Goal: Information Seeking & Learning: Learn about a topic

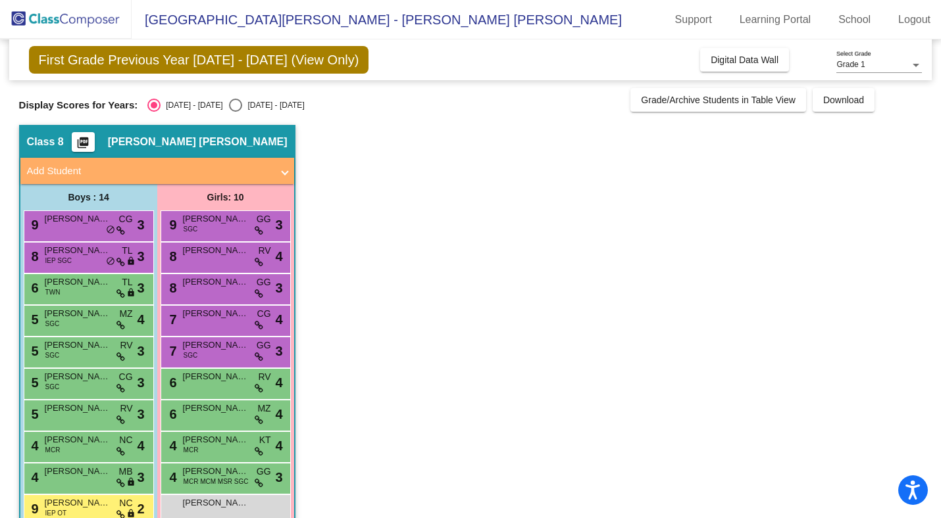
scroll to position [155, 0]
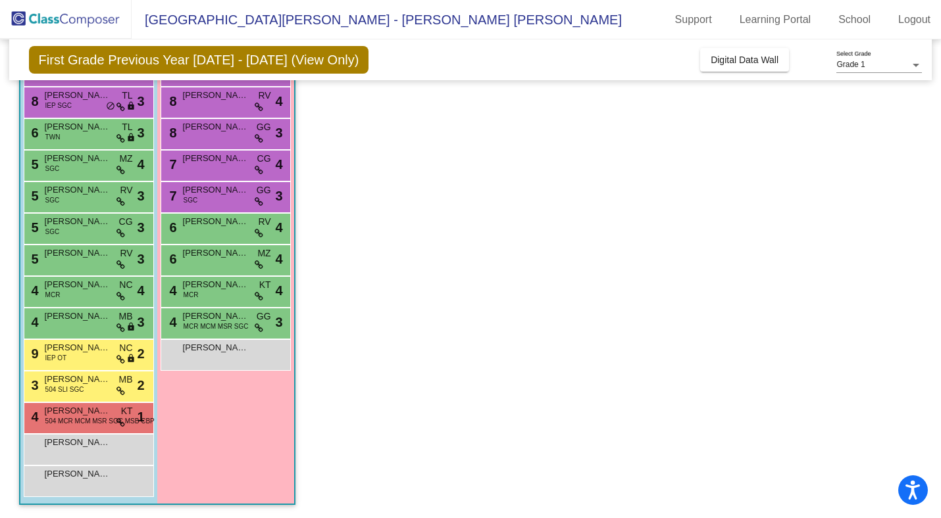
click at [65, 398] on div "3 Karson Waheem-Daugherty 504 SLI SGC MB lock do_not_disturb_alt 2" at bounding box center [89, 387] width 130 height 32
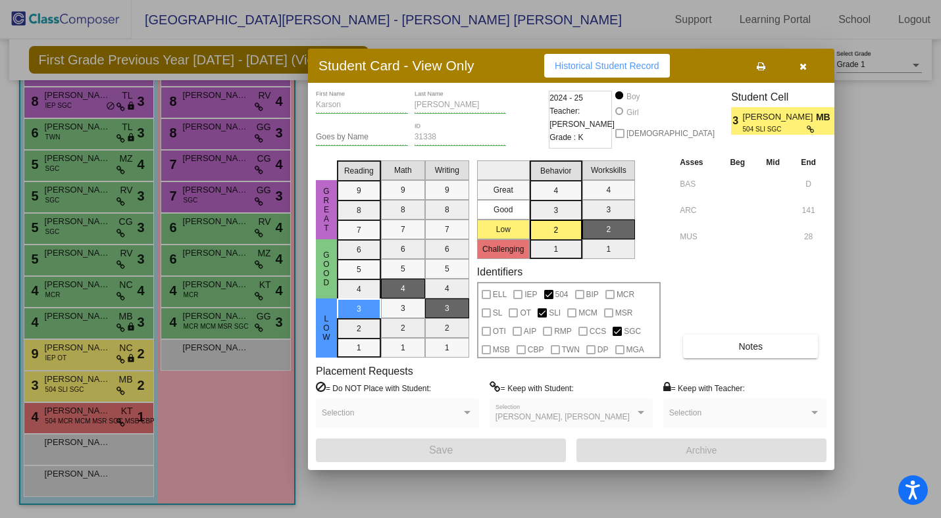
click at [807, 68] on button "button" at bounding box center [803, 66] width 42 height 24
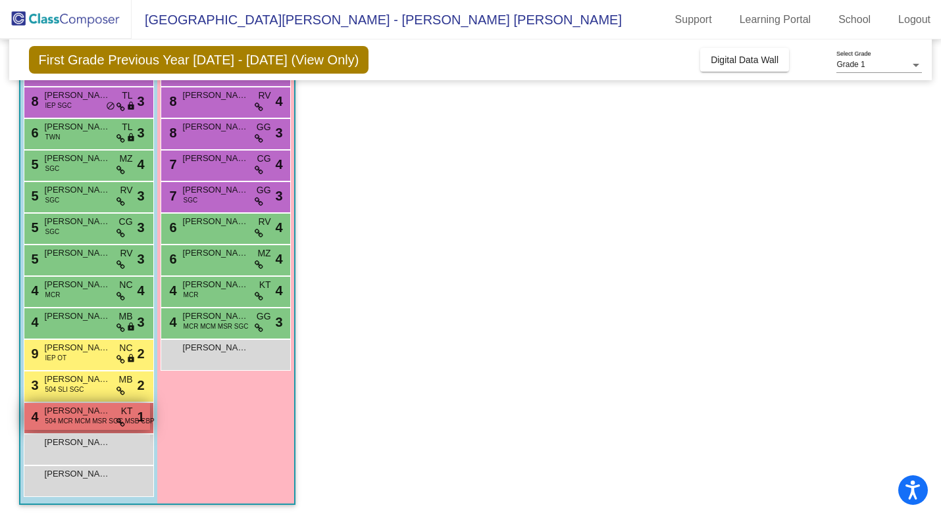
click at [82, 426] on span "504 MCR MCM MSR SGC MSB CBP" at bounding box center [99, 421] width 109 height 10
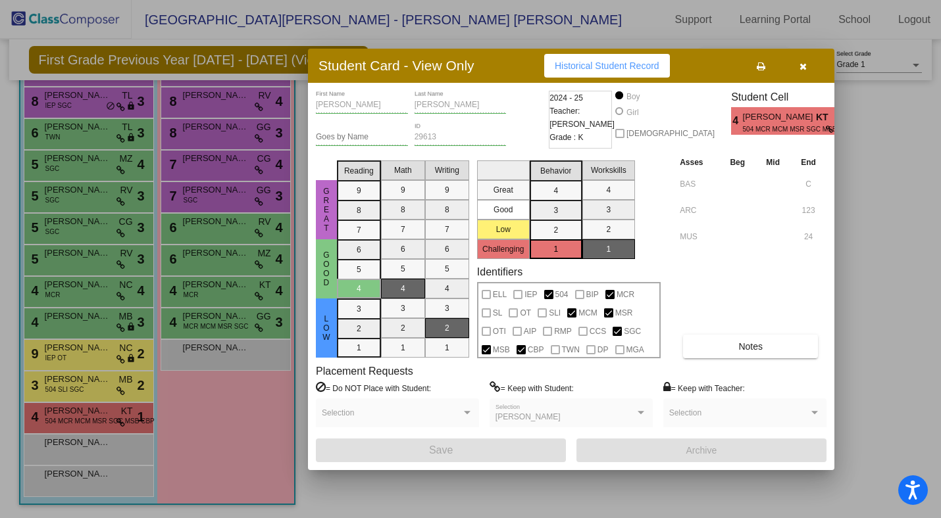
click at [799, 68] on button "button" at bounding box center [803, 66] width 42 height 24
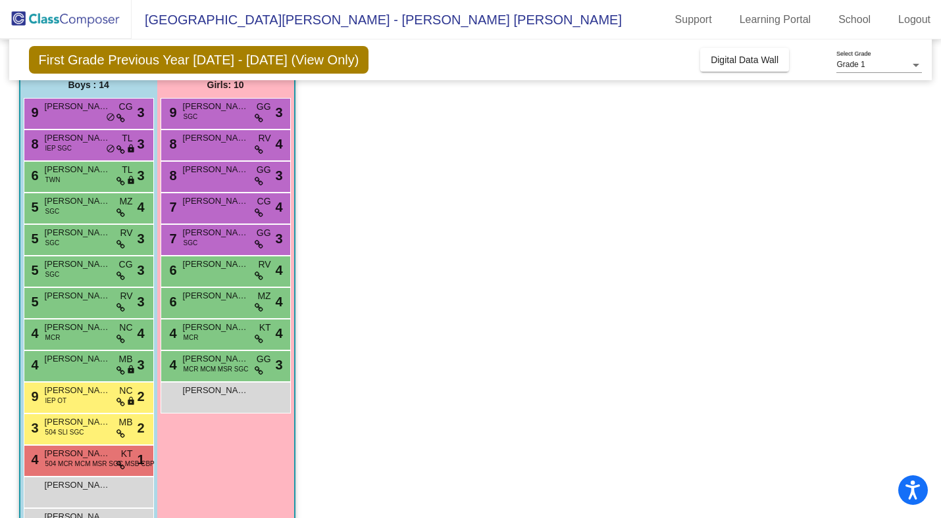
scroll to position [145, 0]
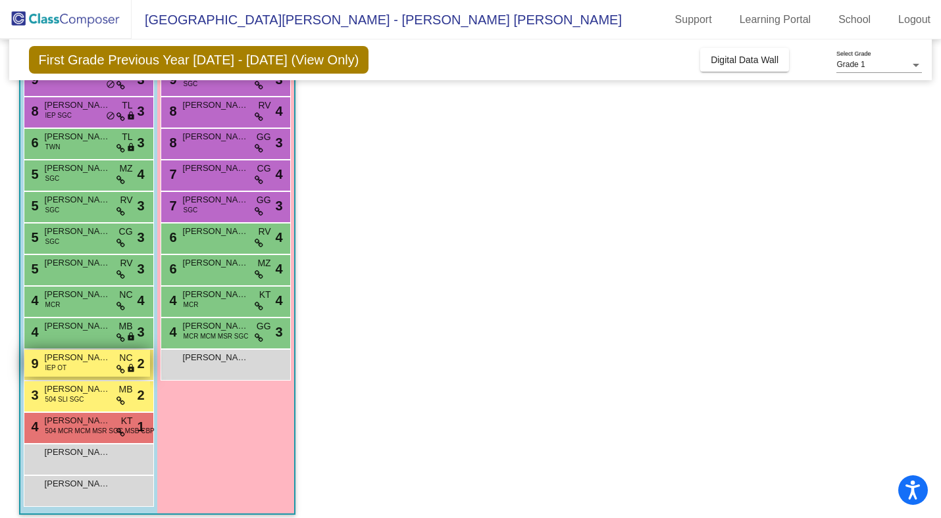
click at [87, 370] on div "9 Lucas Bailey IEP OT NC lock do_not_disturb_alt 2" at bounding box center [87, 363] width 126 height 27
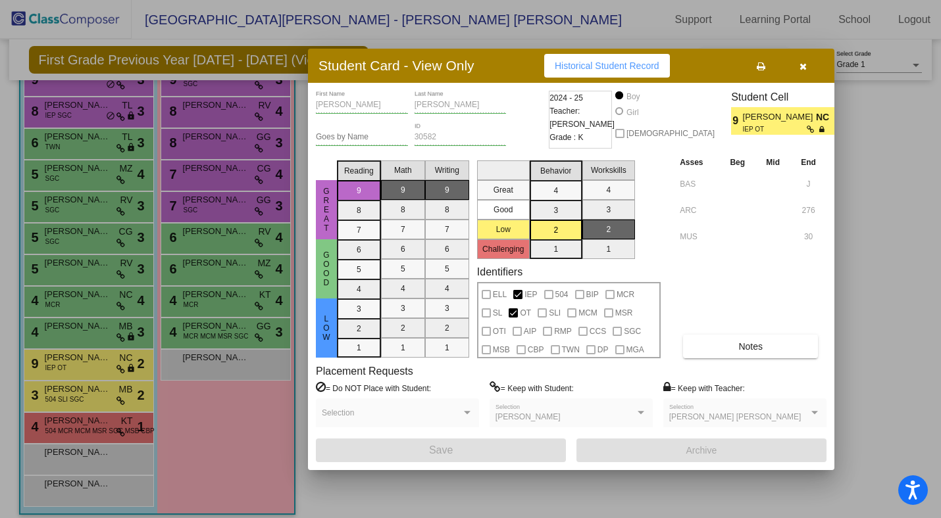
click at [803, 69] on icon "button" at bounding box center [802, 66] width 7 height 9
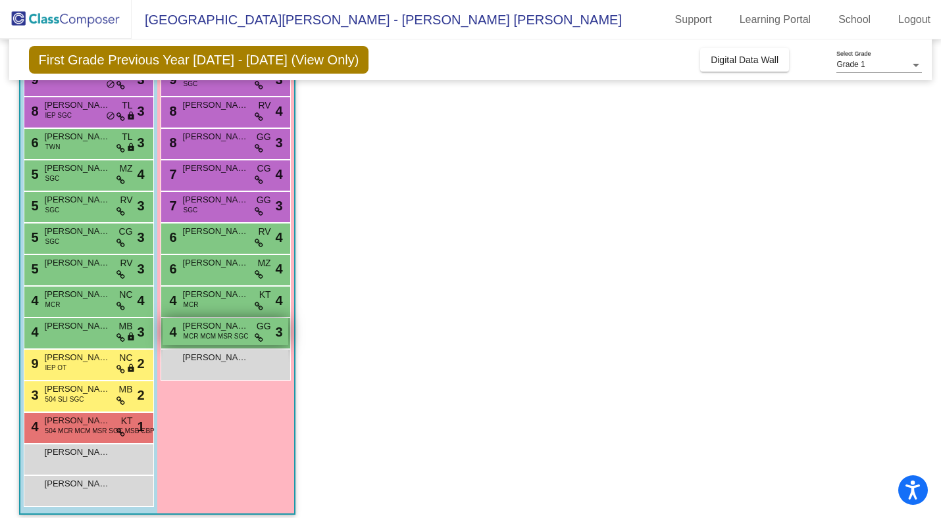
click at [207, 335] on span "MCR MCM MSR SGC" at bounding box center [216, 337] width 65 height 10
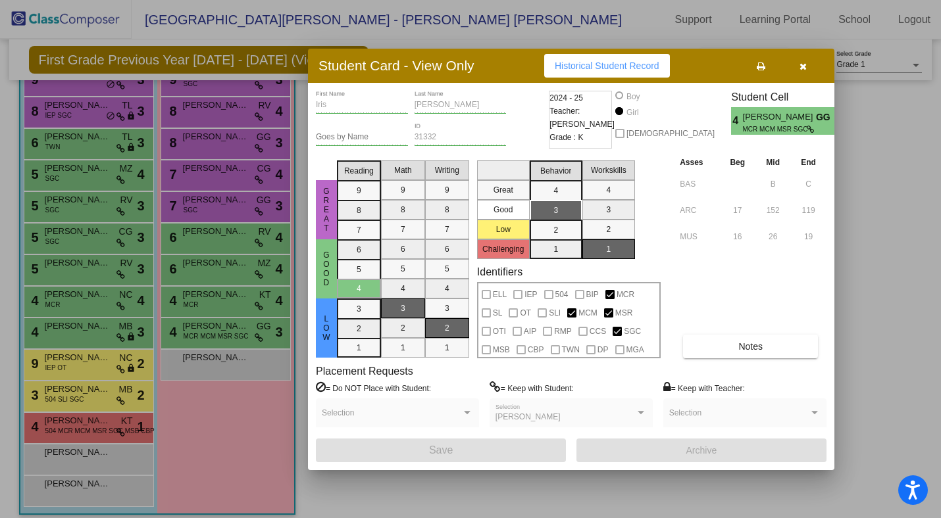
click at [804, 69] on icon "button" at bounding box center [802, 66] width 7 height 9
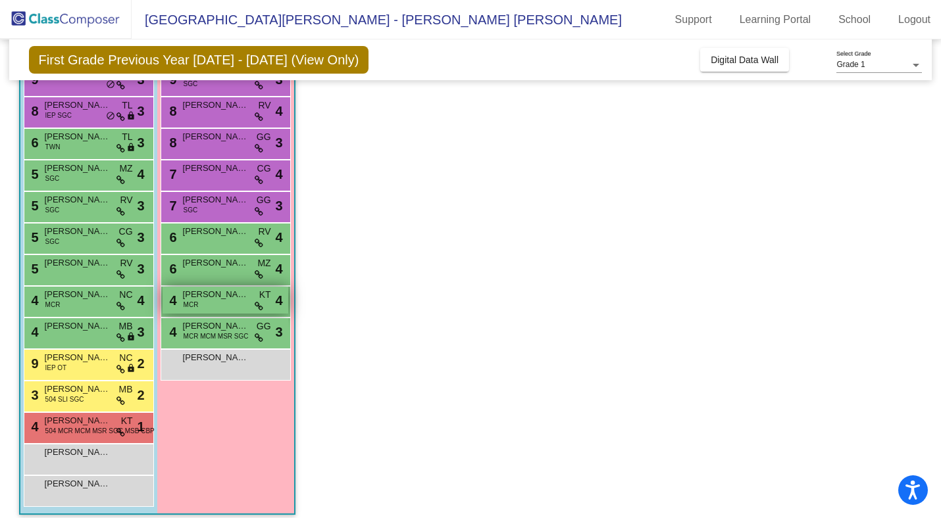
click at [215, 301] on div "4 Anastasia Marrapese MCR KT lock do_not_disturb_alt 4" at bounding box center [225, 300] width 126 height 27
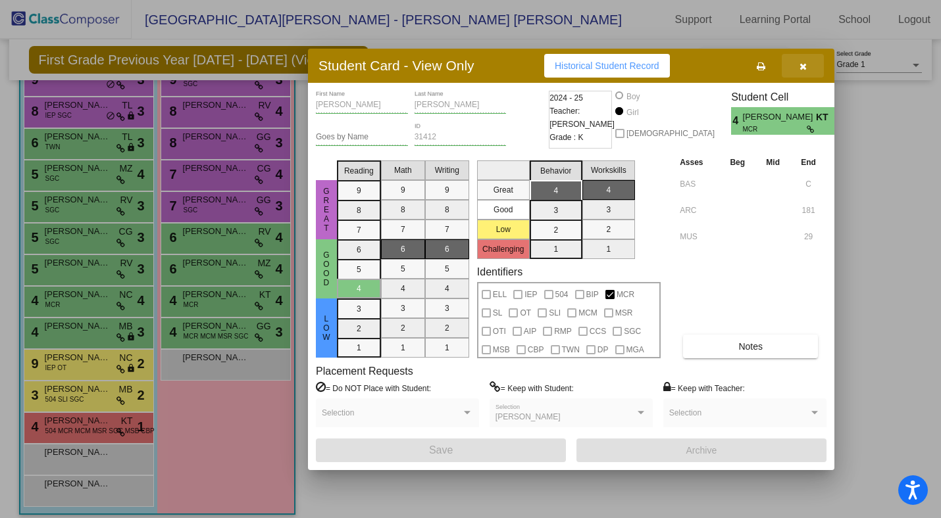
click at [796, 67] on button "button" at bounding box center [803, 66] width 42 height 24
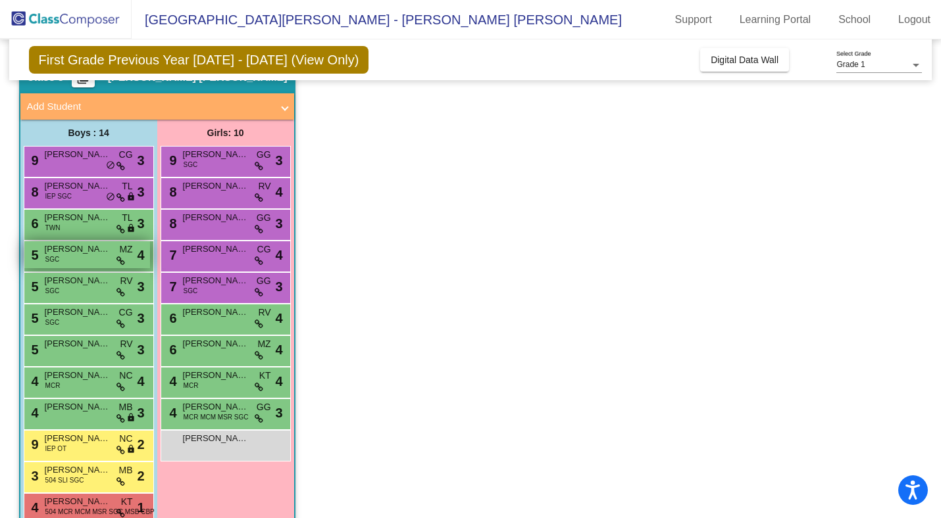
scroll to position [76, 0]
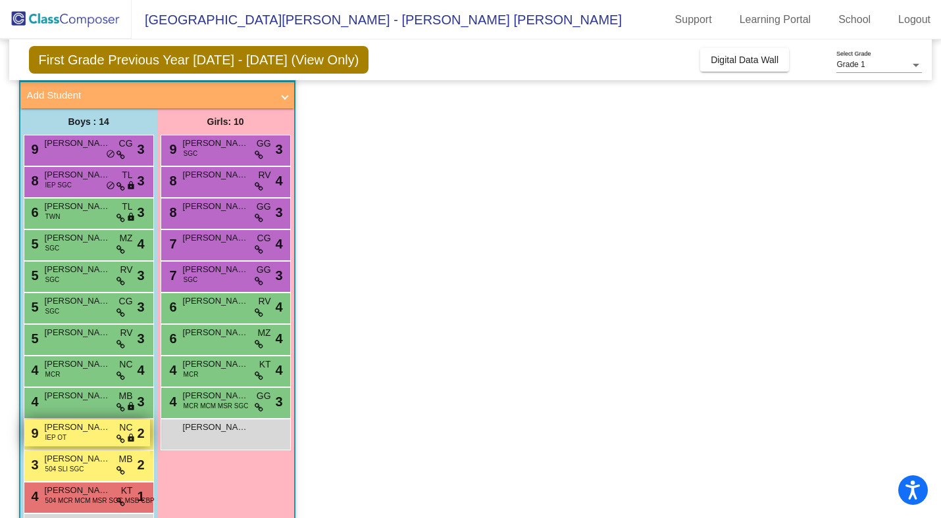
click at [90, 439] on div "9 Lucas Bailey IEP OT NC lock do_not_disturb_alt 2" at bounding box center [87, 433] width 126 height 27
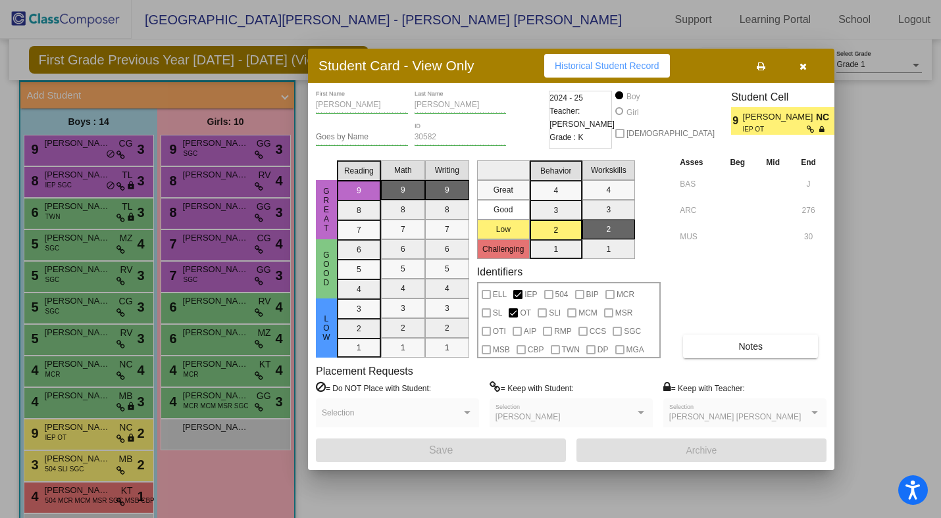
click at [807, 63] on button "button" at bounding box center [803, 66] width 42 height 24
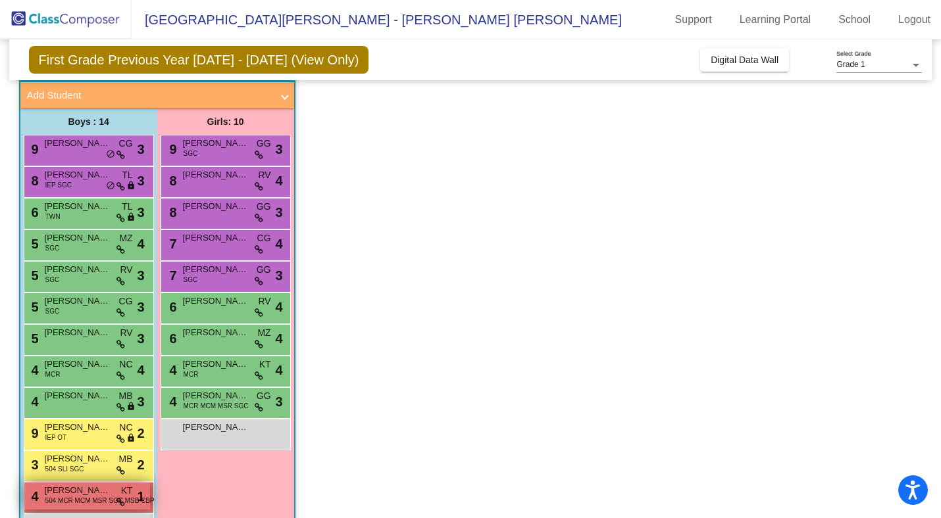
click at [63, 505] on span "504 MCR MCM MSR SGC MSB CBP" at bounding box center [99, 501] width 109 height 10
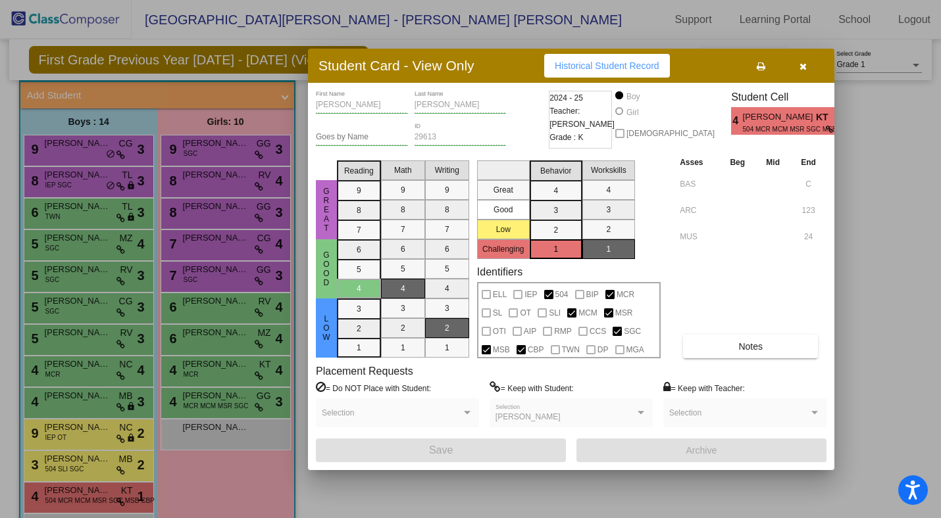
click at [807, 61] on button "button" at bounding box center [803, 66] width 42 height 24
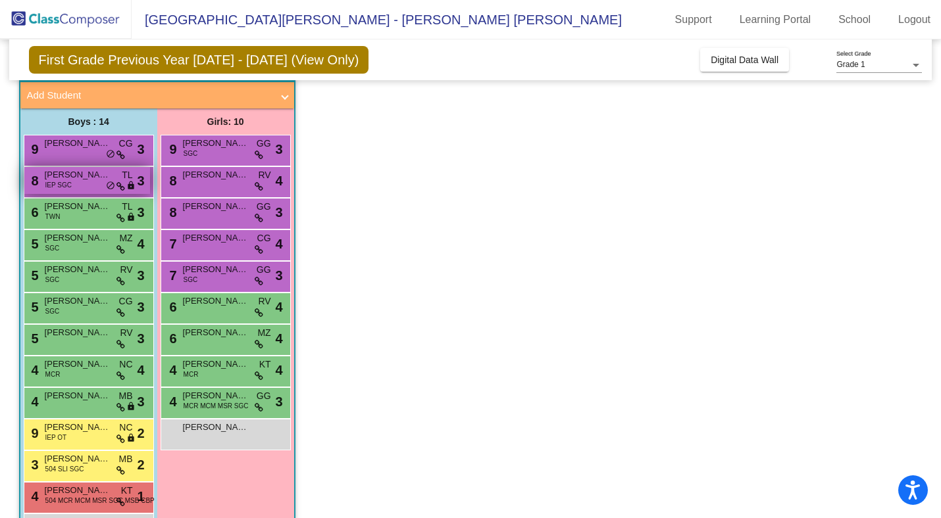
click at [68, 186] on span "IEP SGC" at bounding box center [58, 185] width 26 height 10
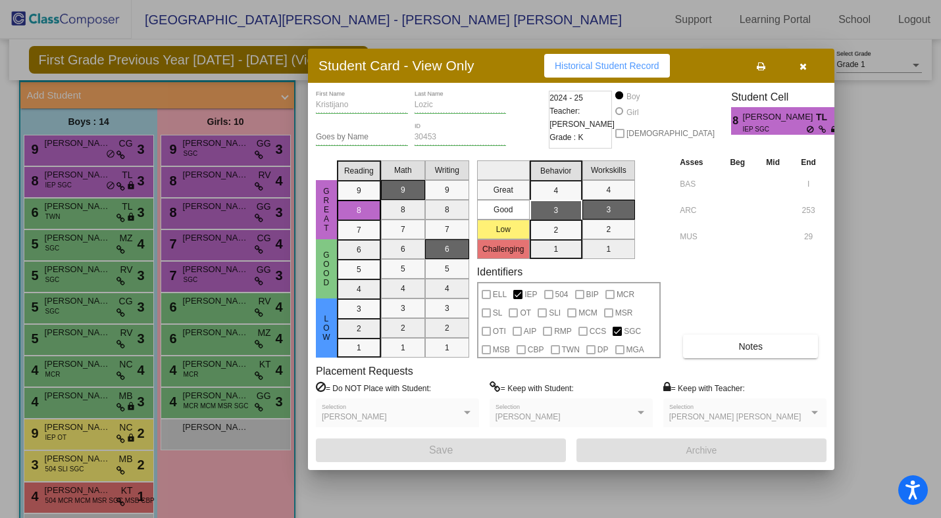
click at [807, 64] on button "button" at bounding box center [803, 66] width 42 height 24
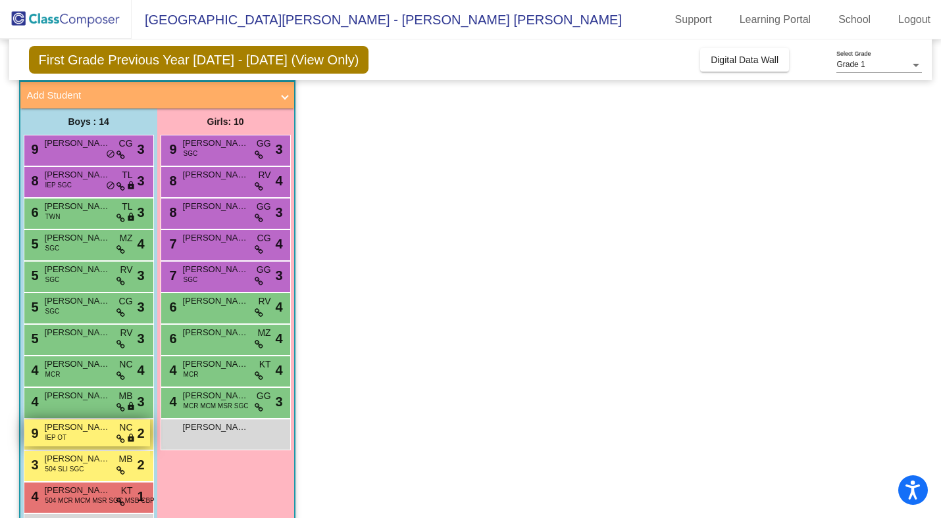
click at [71, 443] on div "9 Lucas Bailey IEP OT NC lock do_not_disturb_alt 2" at bounding box center [87, 433] width 126 height 27
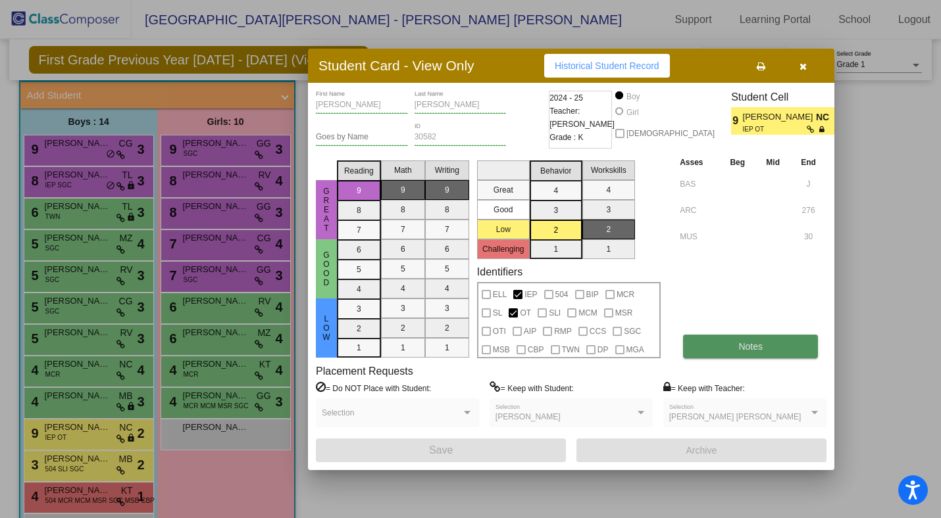
click at [743, 349] on span "Notes" at bounding box center [750, 346] width 24 height 11
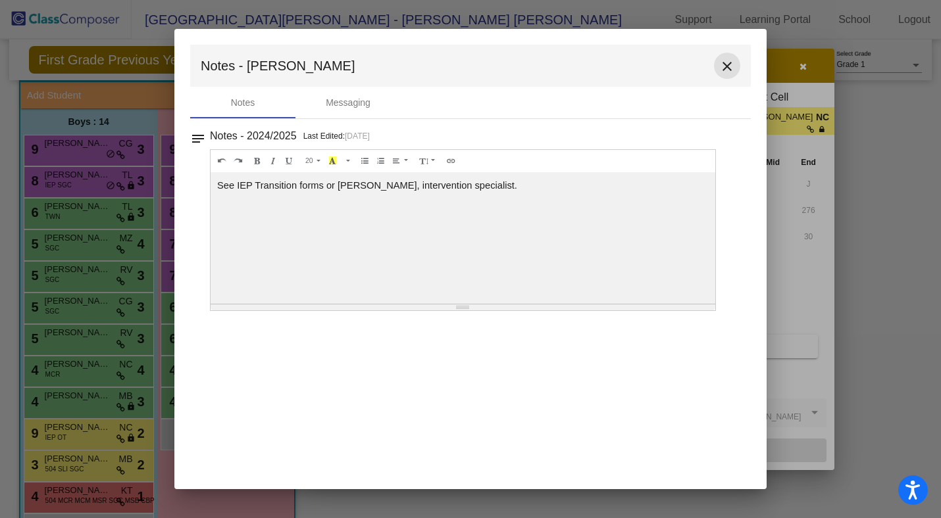
click at [729, 66] on mat-icon "close" at bounding box center [727, 67] width 16 height 16
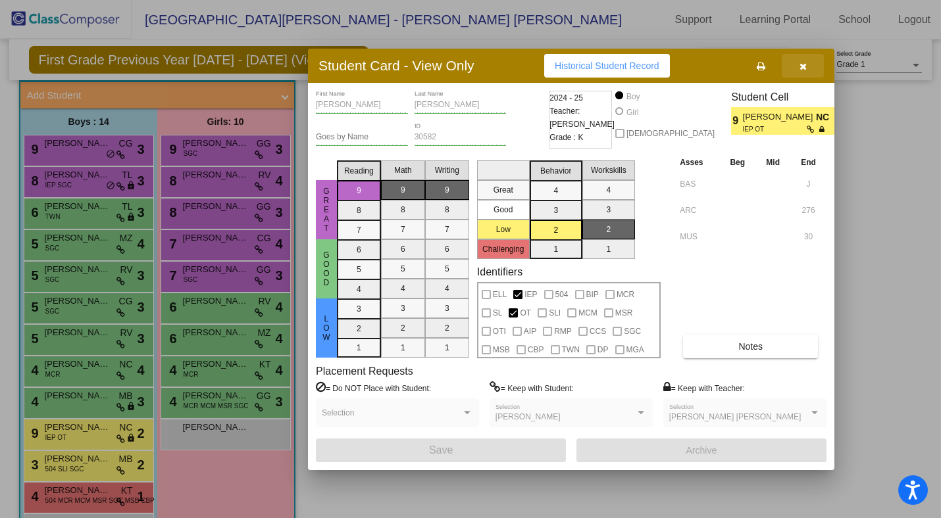
click at [797, 65] on button "button" at bounding box center [803, 66] width 42 height 24
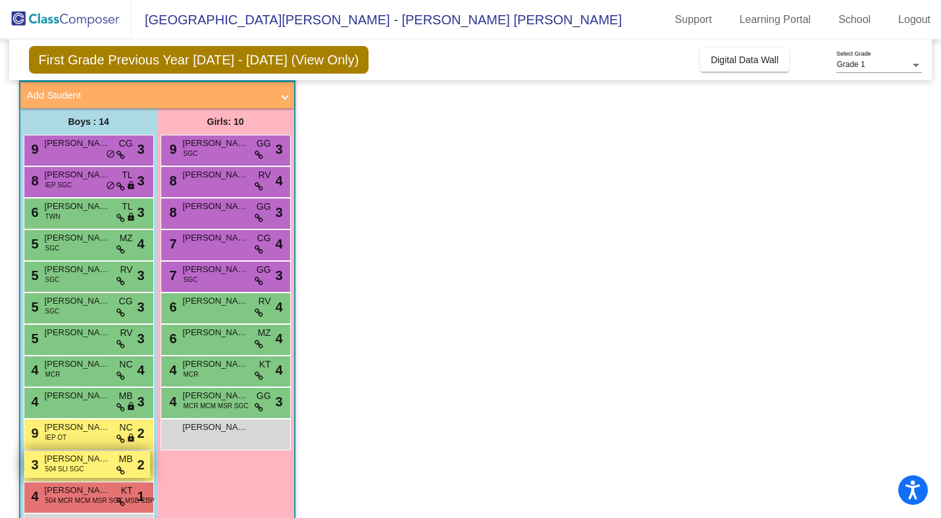
click at [51, 461] on span "[PERSON_NAME]" at bounding box center [78, 459] width 66 height 13
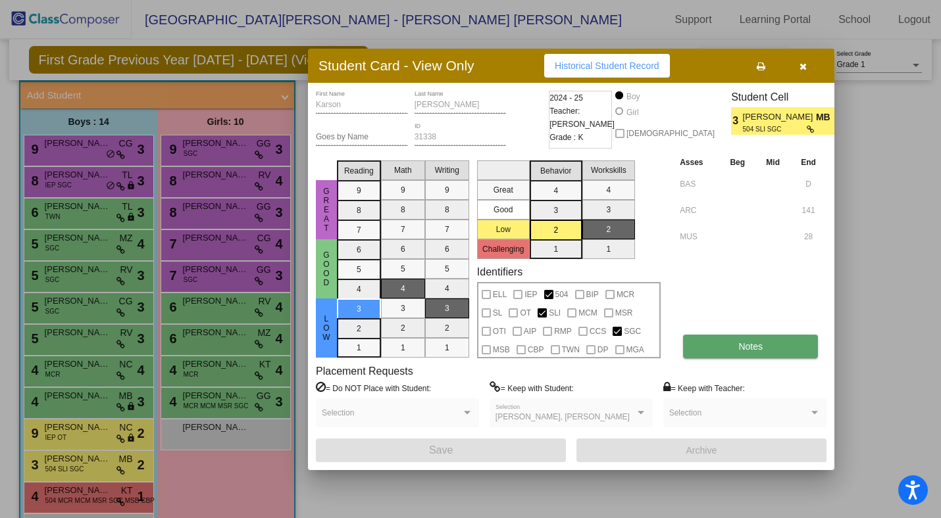
click at [738, 348] on span "Notes" at bounding box center [750, 346] width 24 height 11
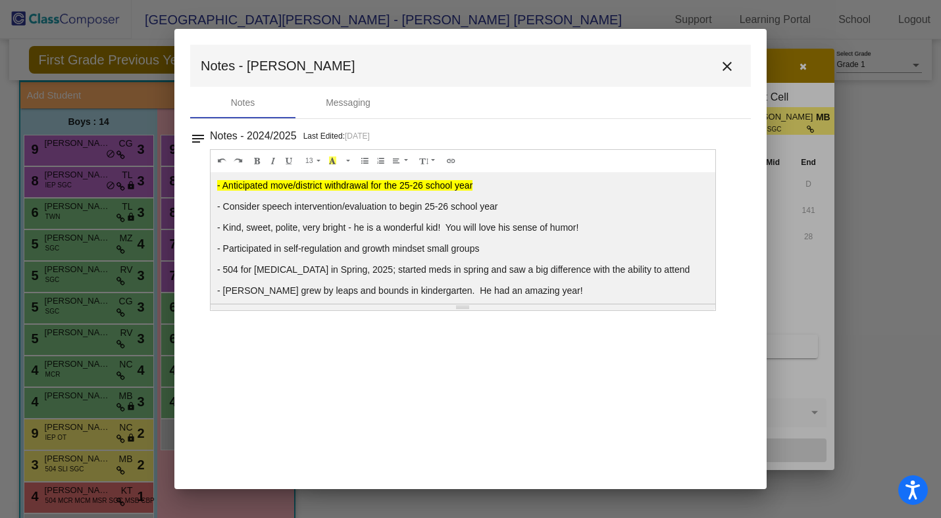
click at [729, 61] on mat-icon "close" at bounding box center [727, 67] width 16 height 16
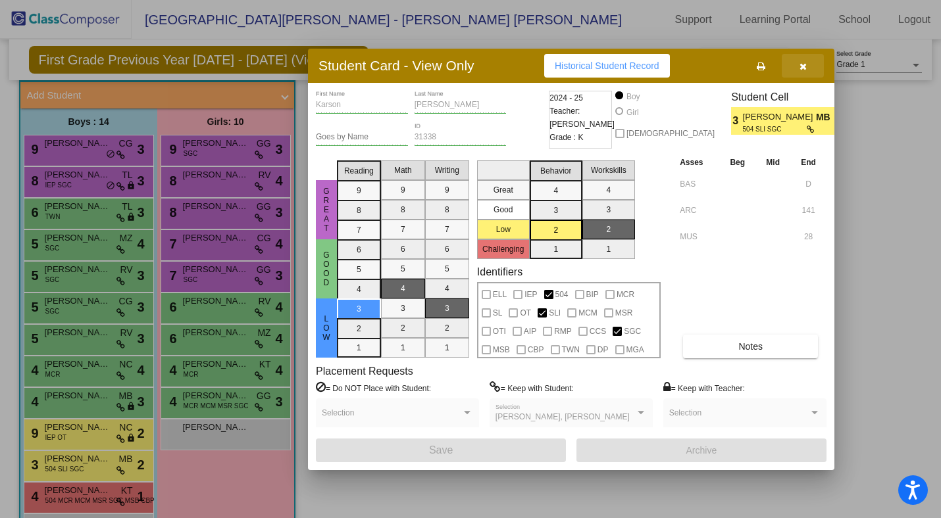
click at [799, 68] on icon "button" at bounding box center [802, 66] width 7 height 9
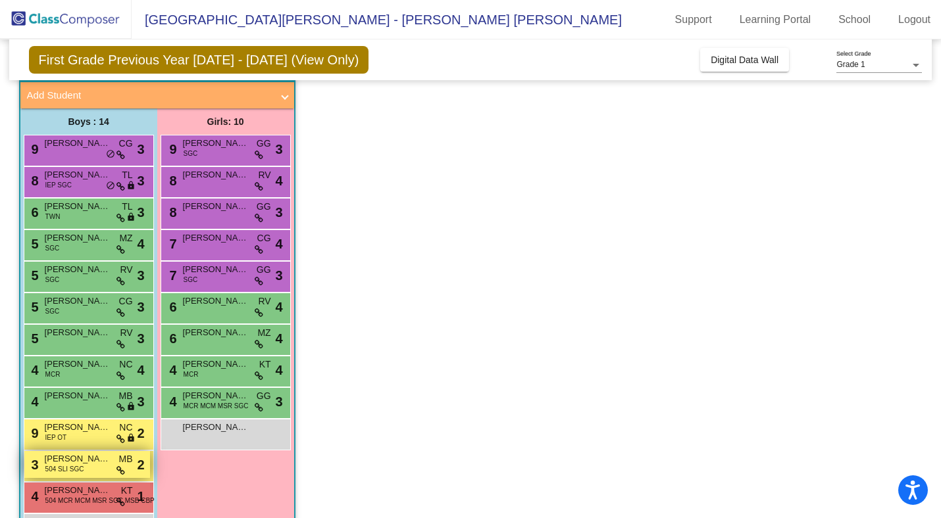
click at [68, 459] on span "[PERSON_NAME]" at bounding box center [78, 459] width 66 height 13
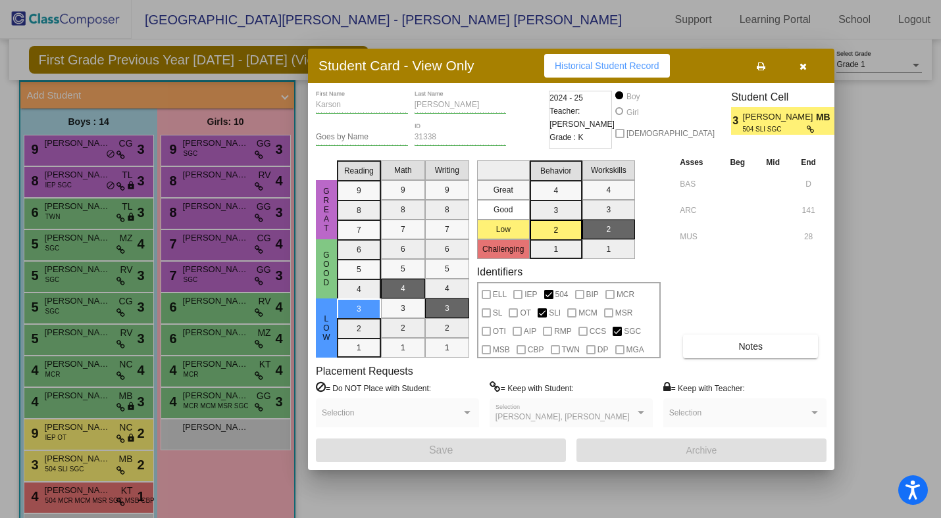
click at [799, 69] on icon "button" at bounding box center [802, 66] width 7 height 9
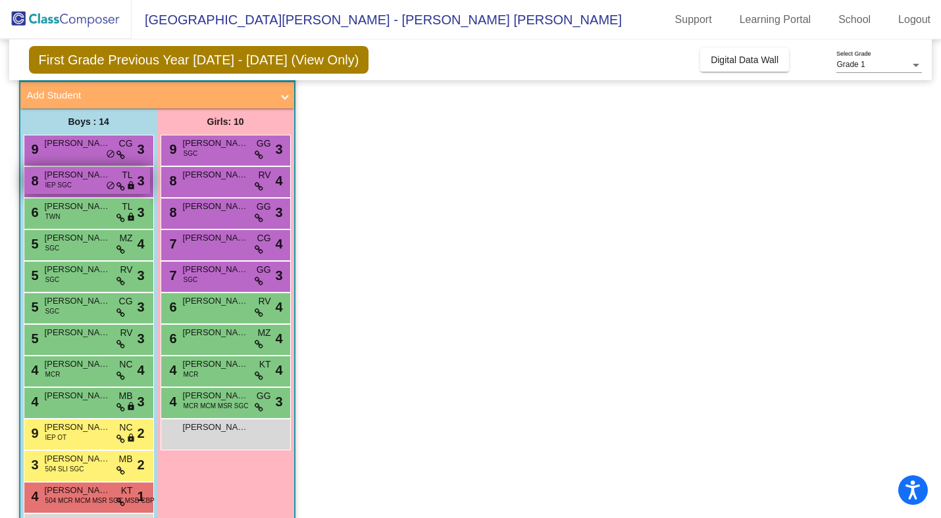
click at [82, 186] on div "8 Kristijano Lozic IEP SGC TL lock do_not_disturb_alt 3" at bounding box center [87, 180] width 126 height 27
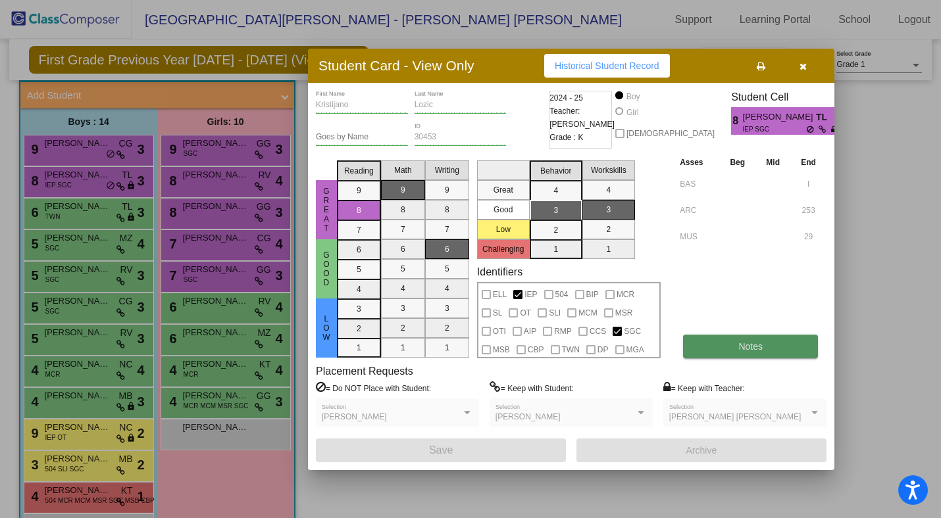
click at [737, 353] on button "Notes" at bounding box center [750, 347] width 135 height 24
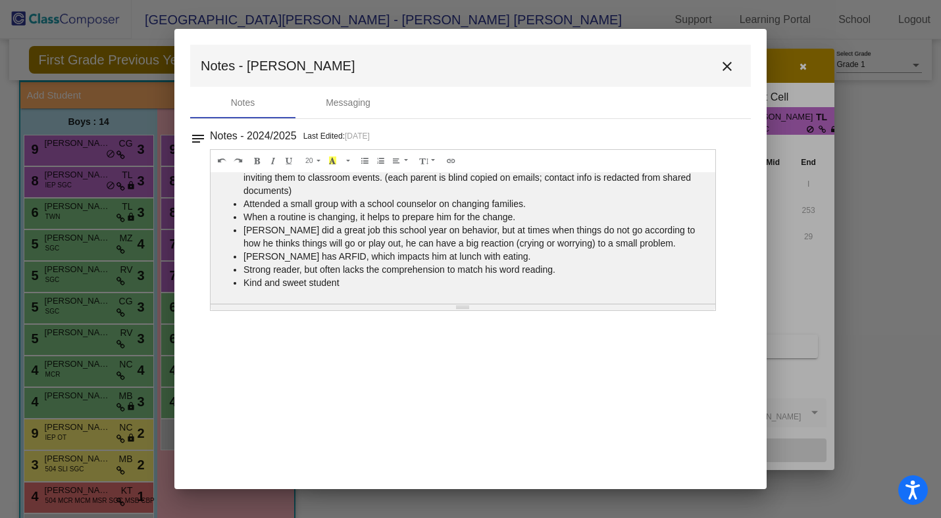
scroll to position [0, 0]
click at [726, 74] on mat-icon "close" at bounding box center [727, 67] width 16 height 16
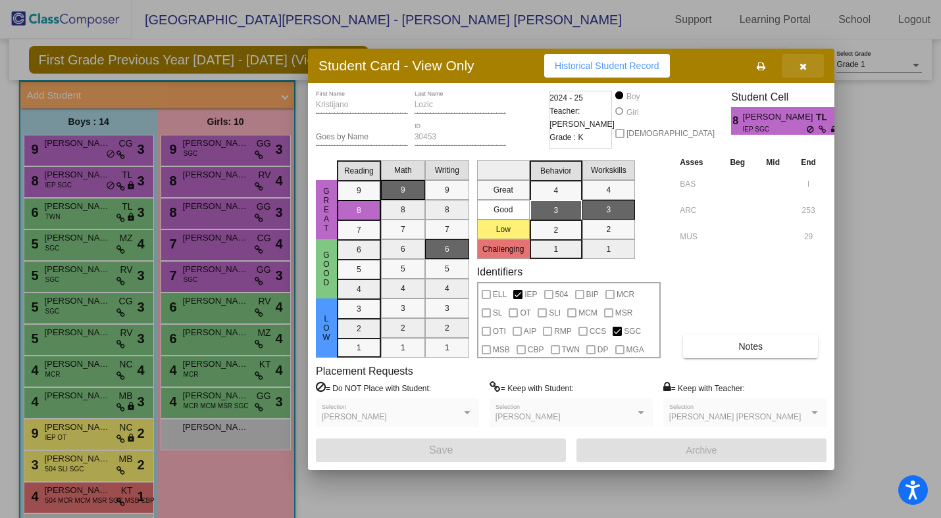
click at [805, 67] on icon "button" at bounding box center [802, 66] width 7 height 9
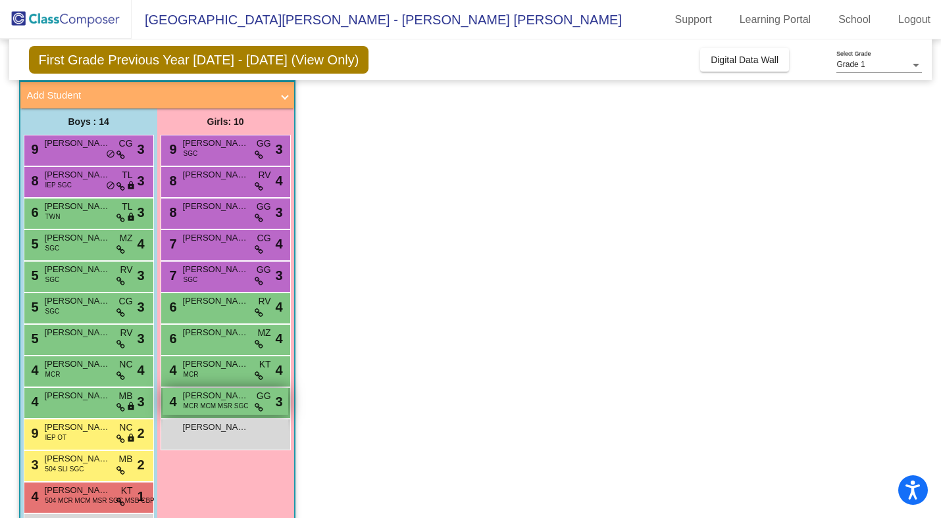
click at [231, 407] on span "MCR MCM MSR SGC" at bounding box center [216, 406] width 65 height 10
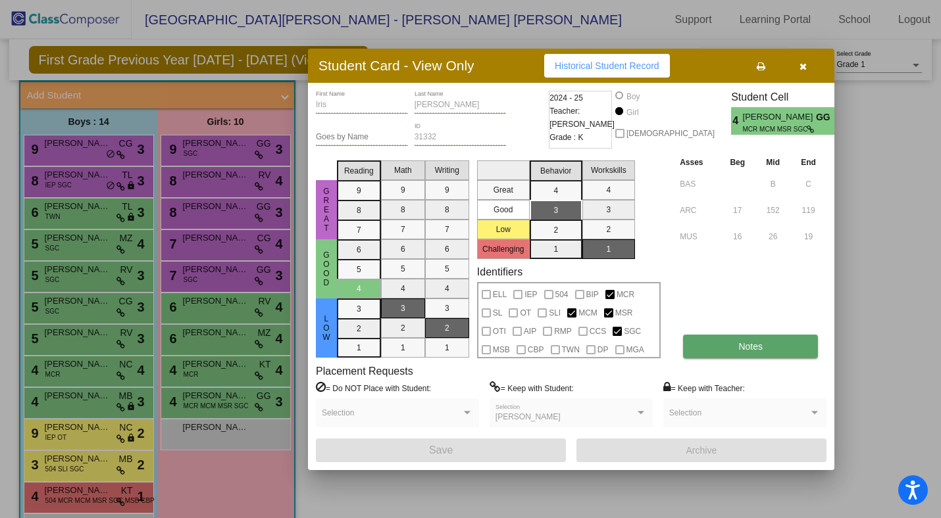
click at [732, 348] on button "Notes" at bounding box center [750, 347] width 135 height 24
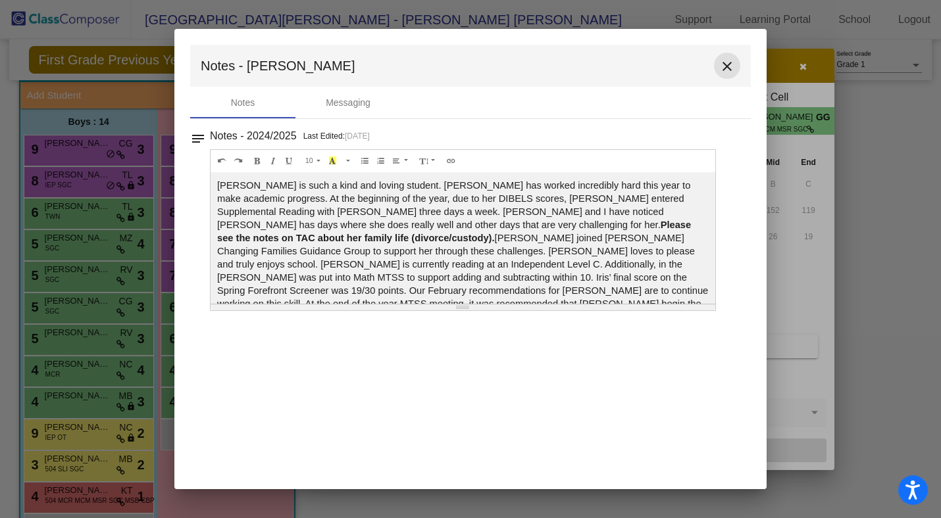
click at [730, 64] on mat-icon "close" at bounding box center [727, 67] width 16 height 16
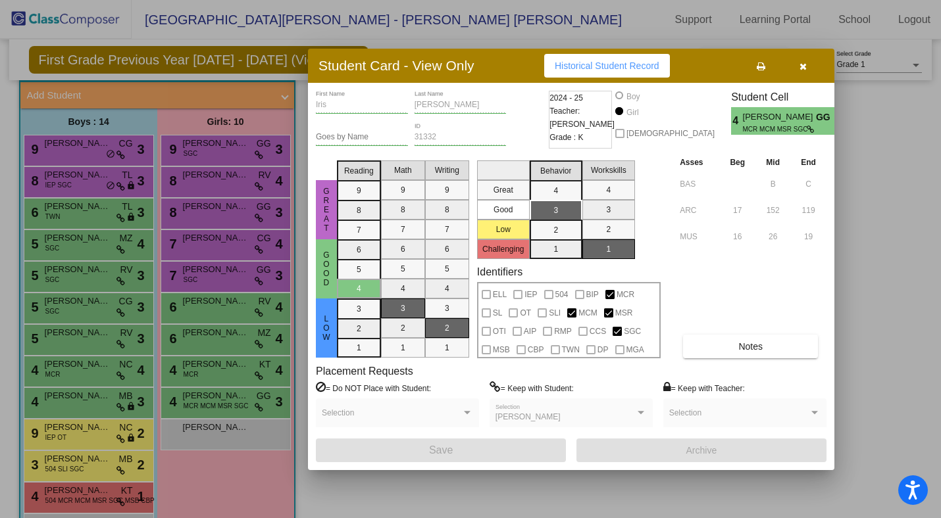
click at [800, 66] on icon "button" at bounding box center [802, 66] width 7 height 9
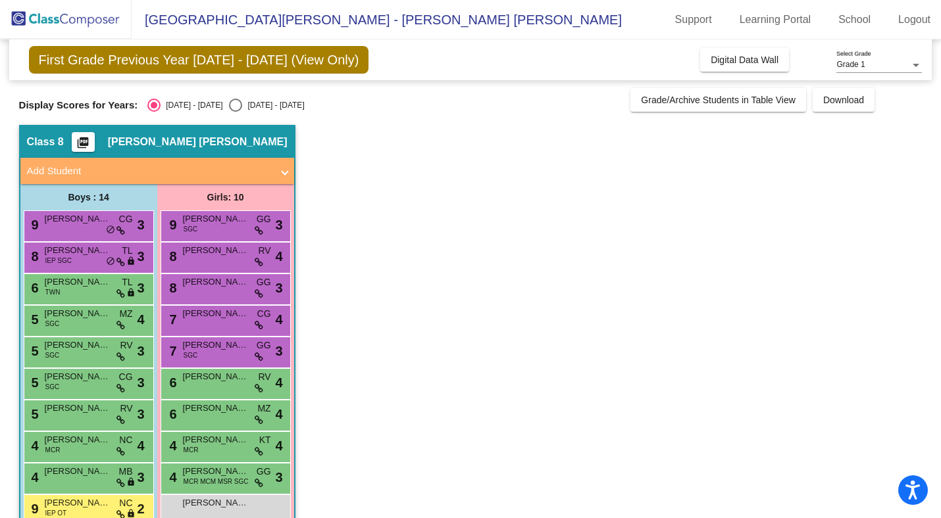
click at [70, 17] on img at bounding box center [66, 19] width 132 height 39
click at [74, 225] on span "[PERSON_NAME]" at bounding box center [78, 218] width 66 height 13
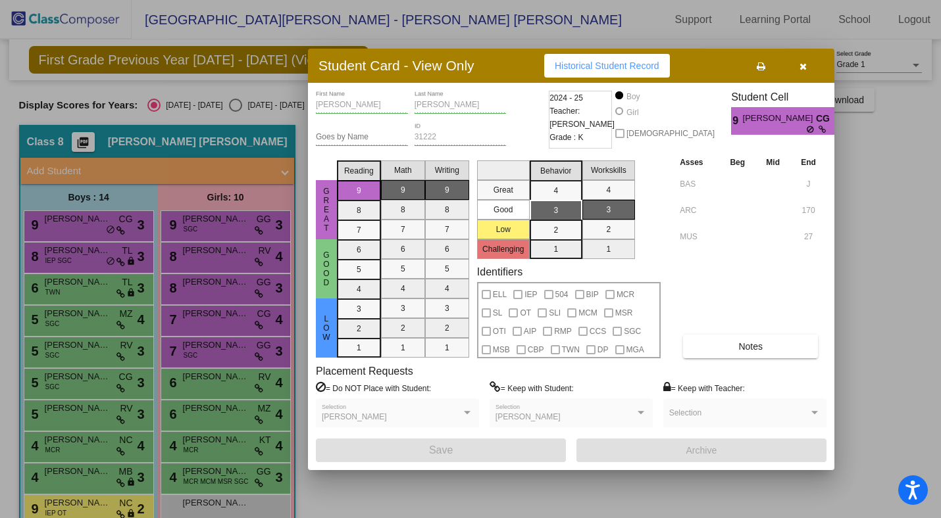
click at [805, 76] on button "button" at bounding box center [803, 66] width 42 height 24
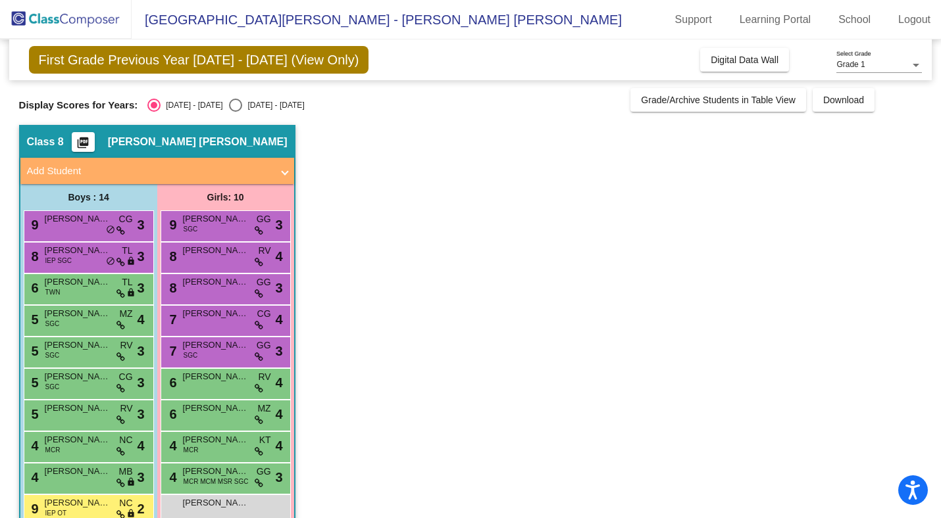
click at [229, 107] on div "Select an option" at bounding box center [235, 105] width 13 height 13
click at [235, 112] on input "[DATE] - [DATE]" at bounding box center [235, 112] width 1 height 1
radio input "true"
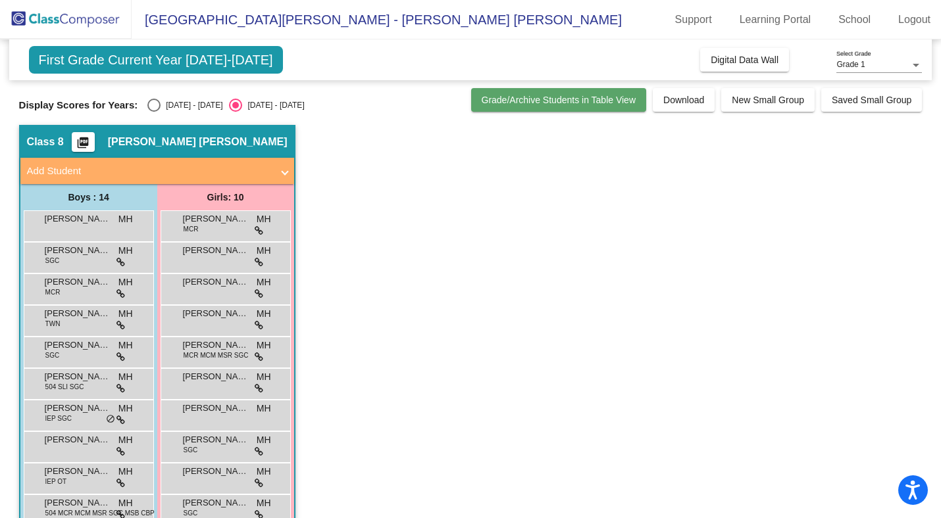
click at [578, 98] on span "Grade/Archive Students in Table View" at bounding box center [559, 100] width 155 height 11
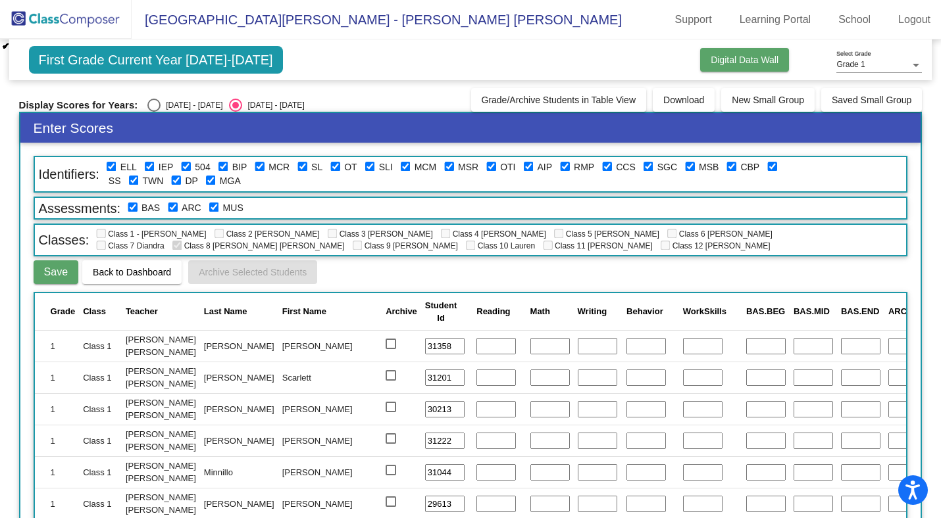
click at [727, 64] on span "Digital Data Wall" at bounding box center [744, 60] width 68 height 11
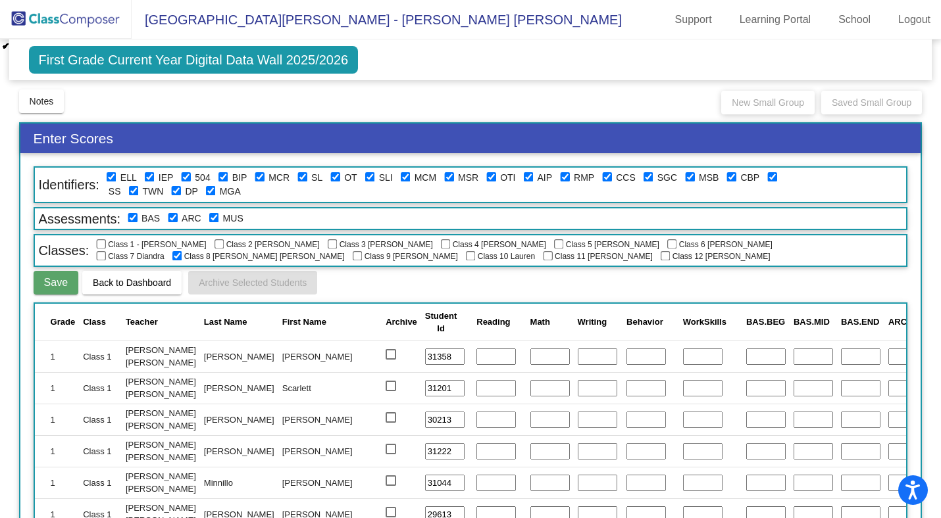
click at [47, 24] on img at bounding box center [66, 19] width 132 height 39
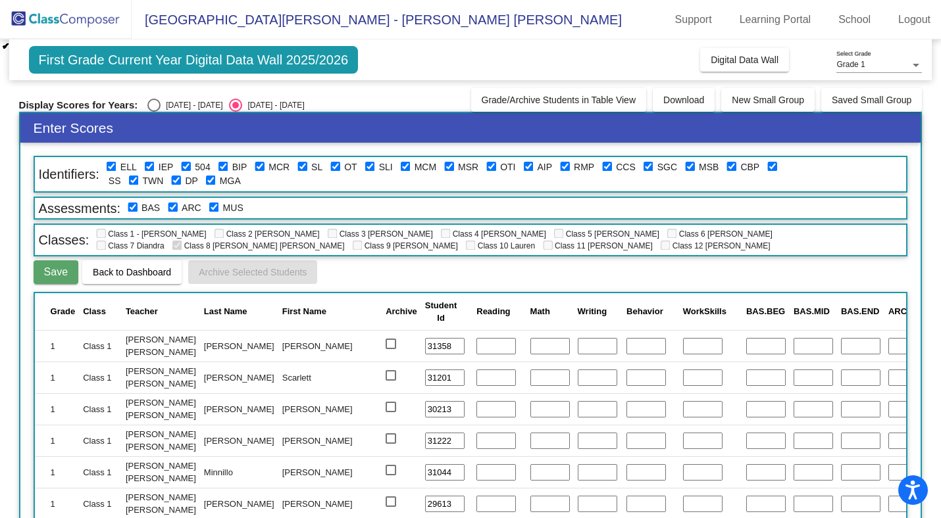
click at [152, 106] on div "Select an option" at bounding box center [153, 105] width 13 height 13
click at [153, 112] on input "[DATE] - [DATE]" at bounding box center [153, 112] width 1 height 1
radio input "true"
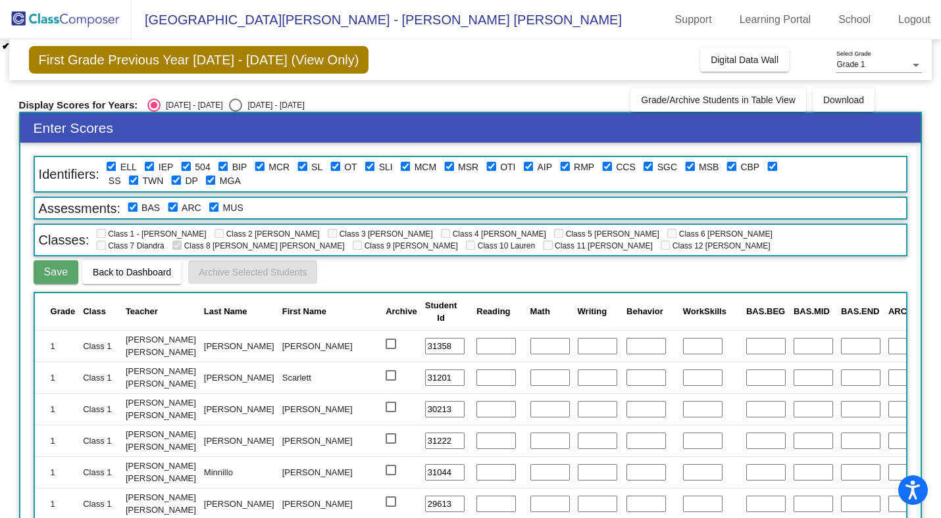
click at [65, 26] on img at bounding box center [66, 19] width 132 height 39
click at [231, 64] on span "First Grade Previous Year [DATE] - [DATE] (View Only)" at bounding box center [199, 60] width 340 height 28
click at [229, 107] on div "Select an option" at bounding box center [235, 105] width 13 height 13
click at [235, 112] on input "[DATE] - [DATE]" at bounding box center [235, 112] width 1 height 1
radio input "true"
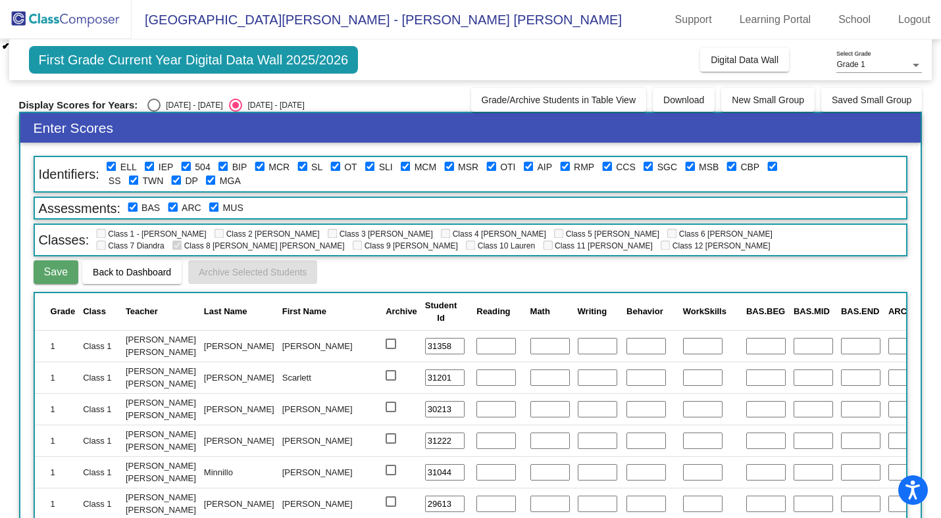
click at [86, 20] on img at bounding box center [66, 19] width 132 height 39
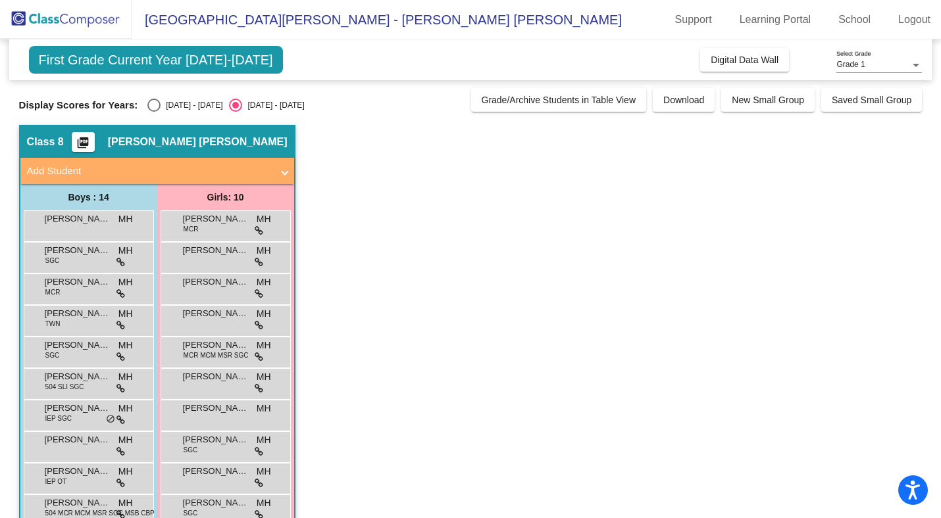
click at [157, 107] on div "Select an option" at bounding box center [153, 105] width 13 height 13
click at [154, 112] on input "[DATE] - [DATE]" at bounding box center [153, 112] width 1 height 1
radio input "true"
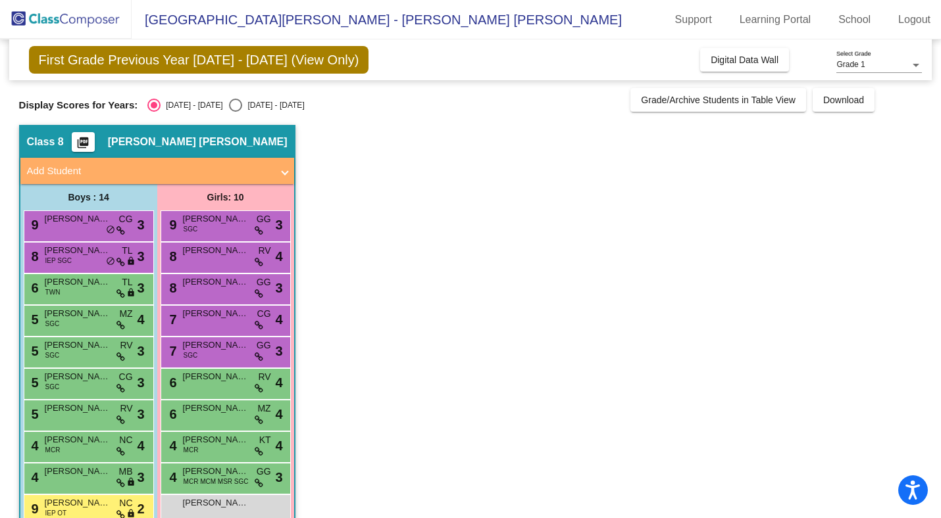
click at [229, 106] on div "Select an option" at bounding box center [235, 105] width 13 height 13
click at [235, 112] on input "[DATE] - [DATE]" at bounding box center [235, 112] width 1 height 1
radio input "true"
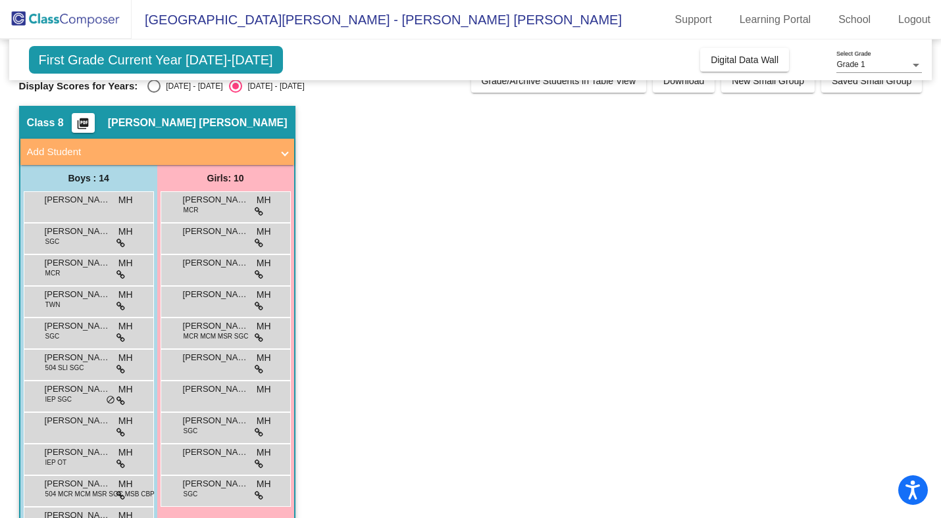
scroll to position [155, 0]
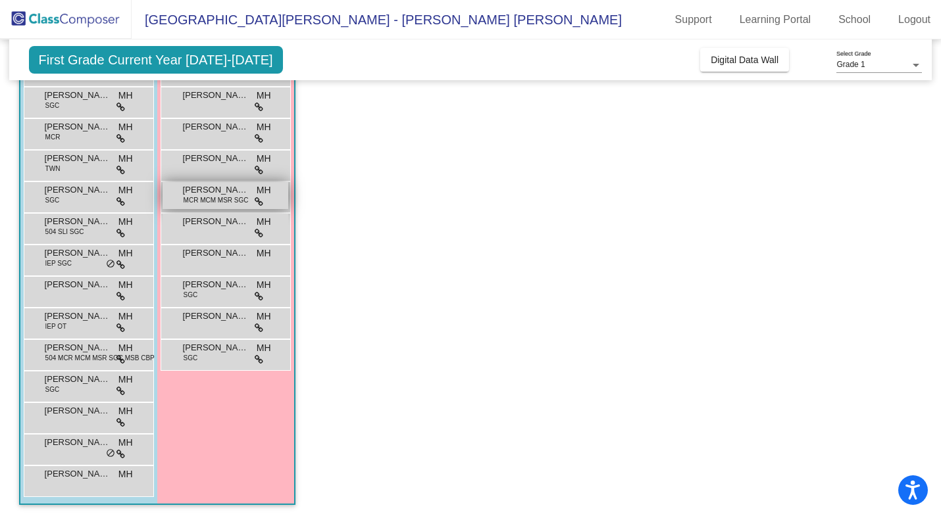
click at [216, 196] on span "MCR MCM MSR SGC" at bounding box center [216, 200] width 65 height 10
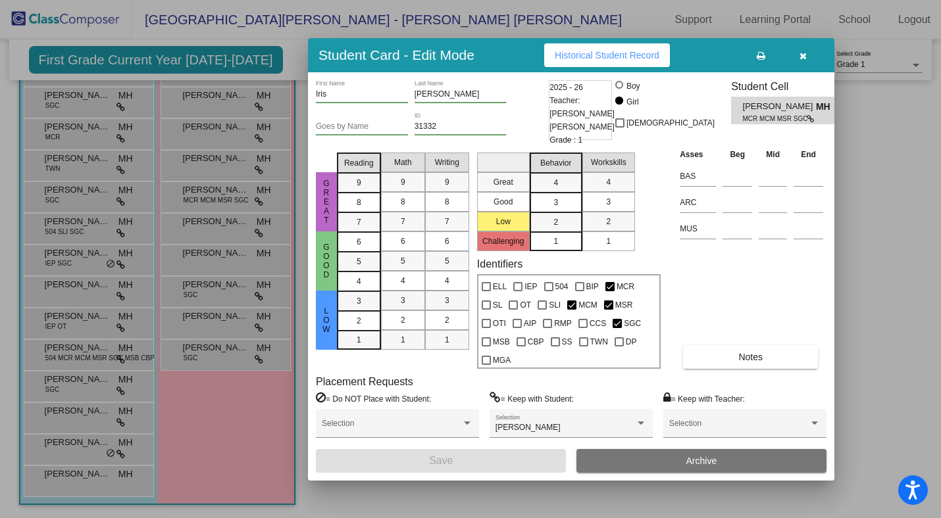
click at [802, 62] on button "button" at bounding box center [803, 55] width 42 height 24
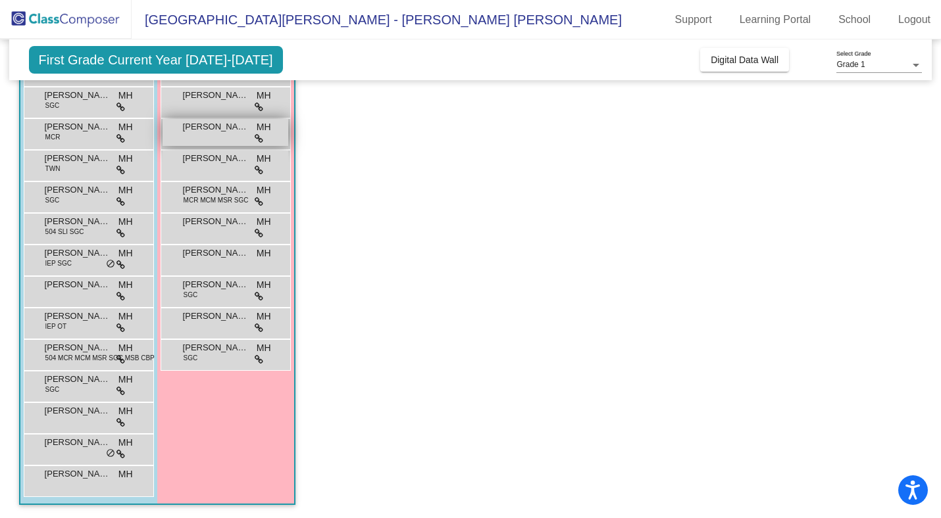
scroll to position [0, 0]
click at [209, 92] on span "[PERSON_NAME]" at bounding box center [216, 95] width 66 height 13
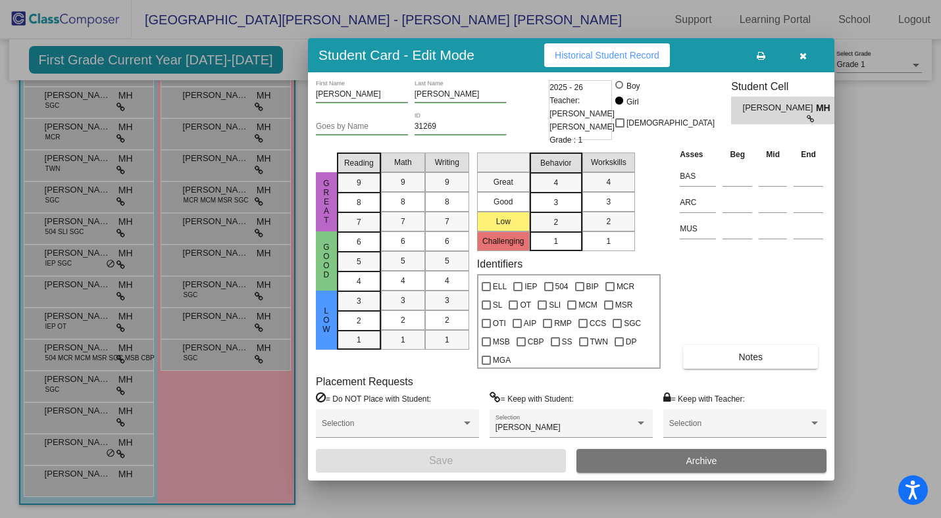
click at [612, 62] on button "Historical Student Record" at bounding box center [607, 55] width 126 height 24
click at [806, 56] on button "button" at bounding box center [803, 55] width 42 height 24
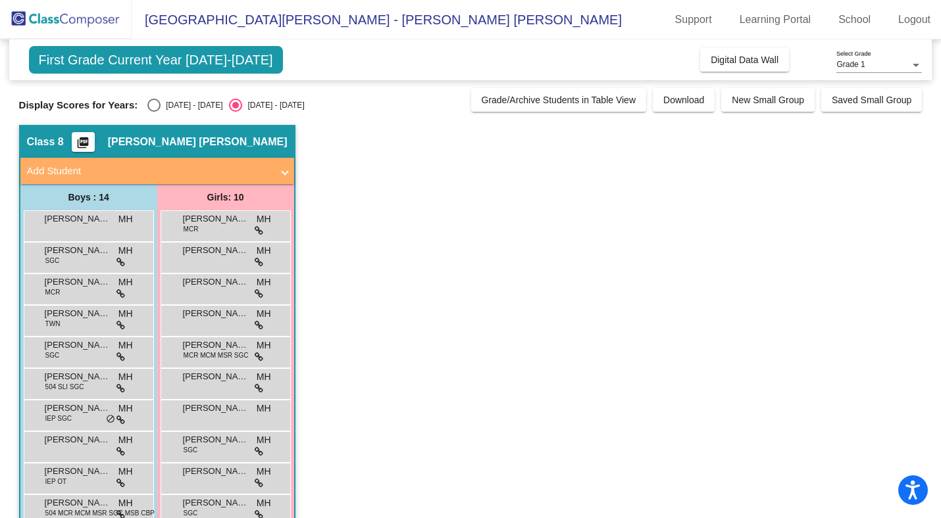
click at [162, 111] on div "[DATE] - [DATE]" at bounding box center [192, 105] width 62 height 12
click at [154, 112] on input "[DATE] - [DATE]" at bounding box center [153, 112] width 1 height 1
radio input "true"
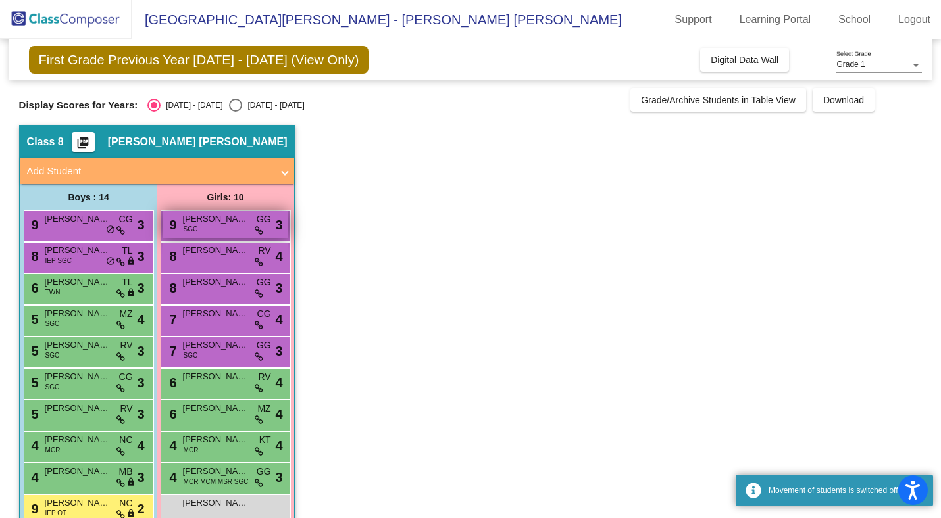
click at [220, 227] on div "9 [PERSON_NAME] SGC GG lock do_not_disturb_alt 3" at bounding box center [225, 224] width 126 height 27
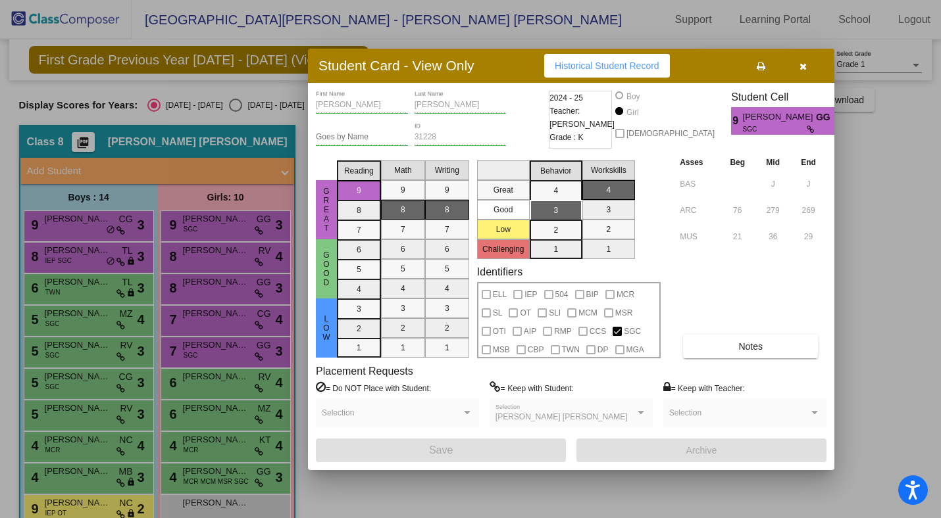
click at [587, 64] on span "Historical Student Record" at bounding box center [607, 66] width 105 height 11
click at [801, 62] on icon "button" at bounding box center [802, 66] width 7 height 9
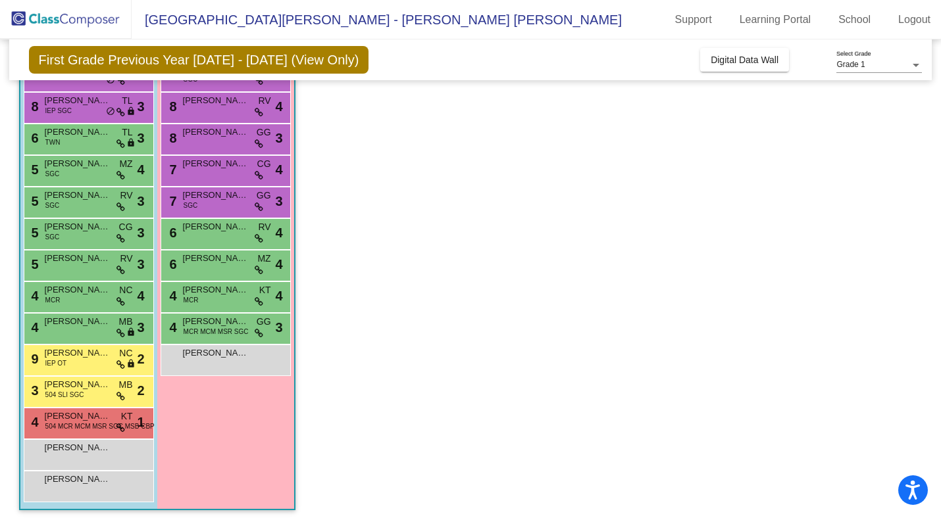
scroll to position [155, 0]
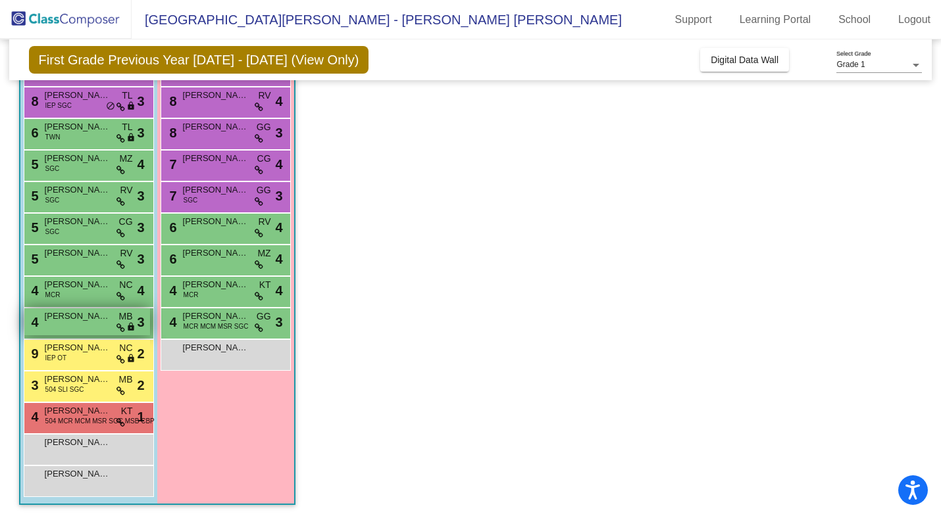
click at [82, 319] on span "[PERSON_NAME]" at bounding box center [78, 316] width 66 height 13
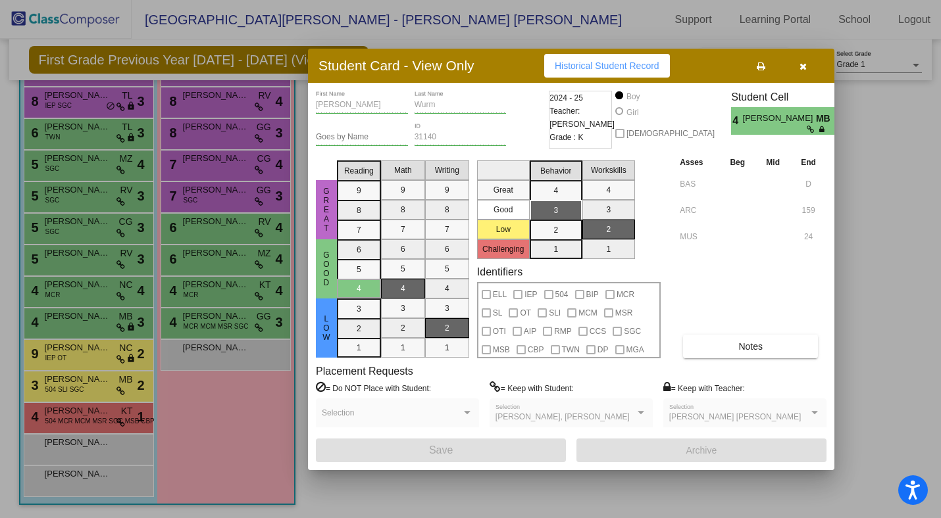
click at [619, 62] on span "Historical Student Record" at bounding box center [607, 66] width 105 height 11
click at [806, 66] on icon "button" at bounding box center [802, 66] width 7 height 9
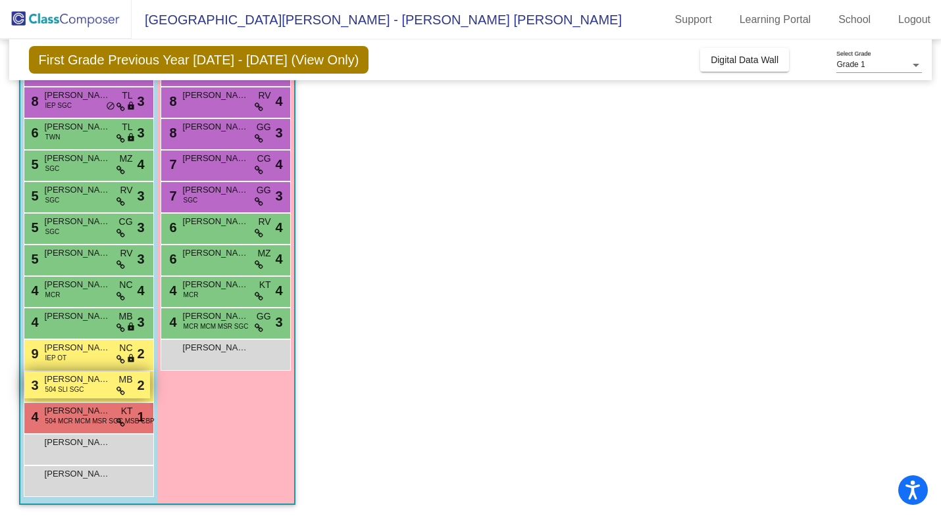
click at [61, 389] on span "504 SLI SGC" at bounding box center [64, 390] width 39 height 10
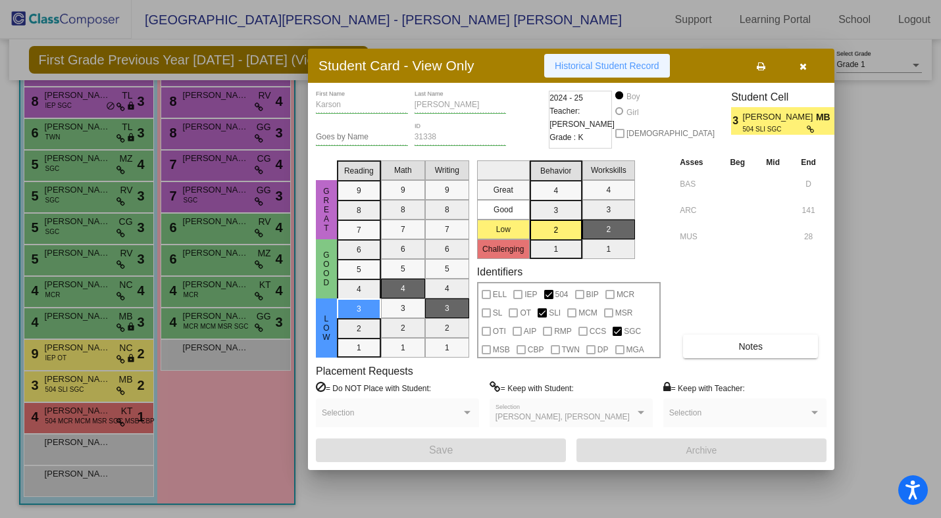
click at [572, 66] on span "Historical Student Record" at bounding box center [607, 66] width 105 height 11
click at [809, 66] on button "button" at bounding box center [803, 66] width 42 height 24
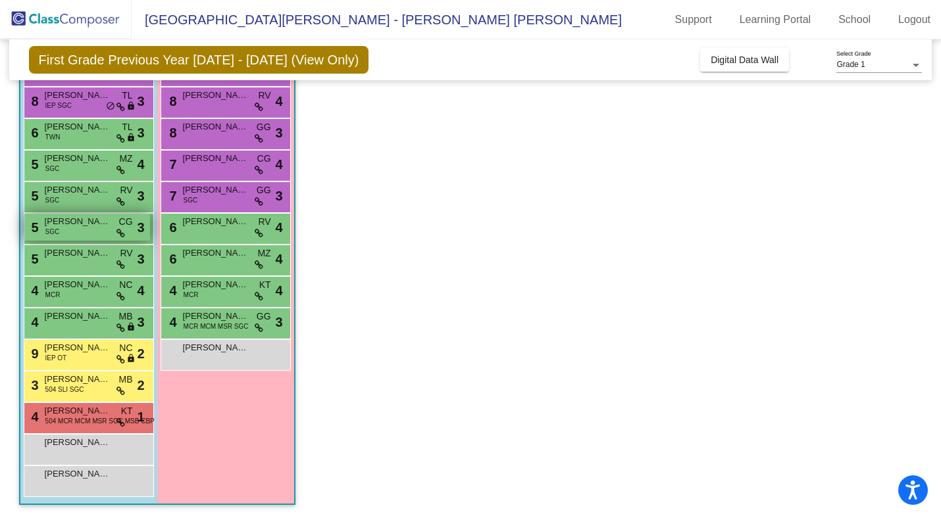
scroll to position [0, 0]
click at [53, 102] on span "IEP SGC" at bounding box center [58, 106] width 26 height 10
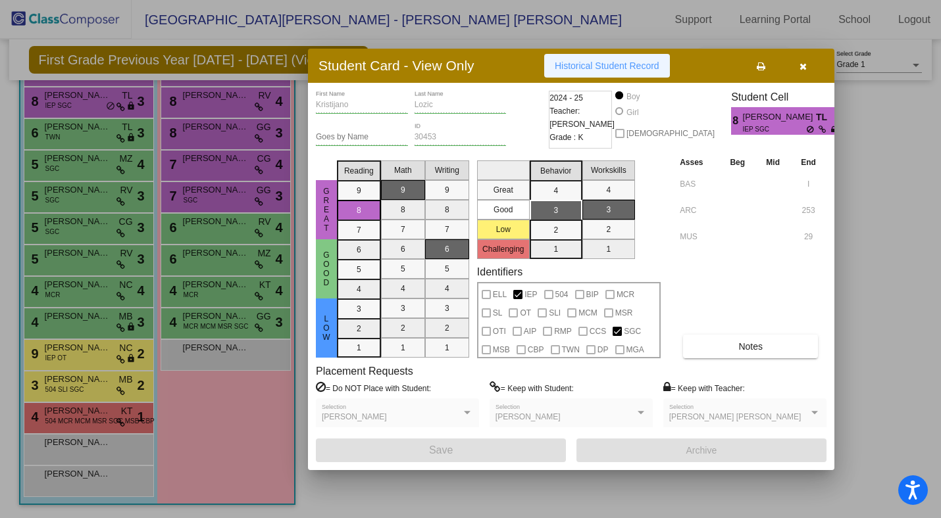
click at [595, 62] on span "Historical Student Record" at bounding box center [607, 66] width 105 height 11
click at [807, 64] on button "button" at bounding box center [803, 66] width 42 height 24
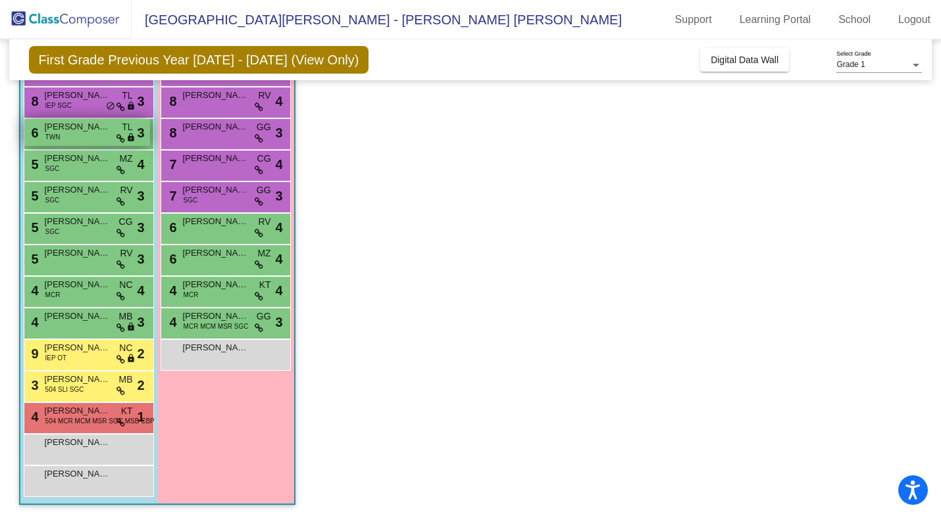
click at [83, 135] on div "6 [PERSON_NAME] TWN TL lock do_not_disturb_alt 3" at bounding box center [87, 132] width 126 height 27
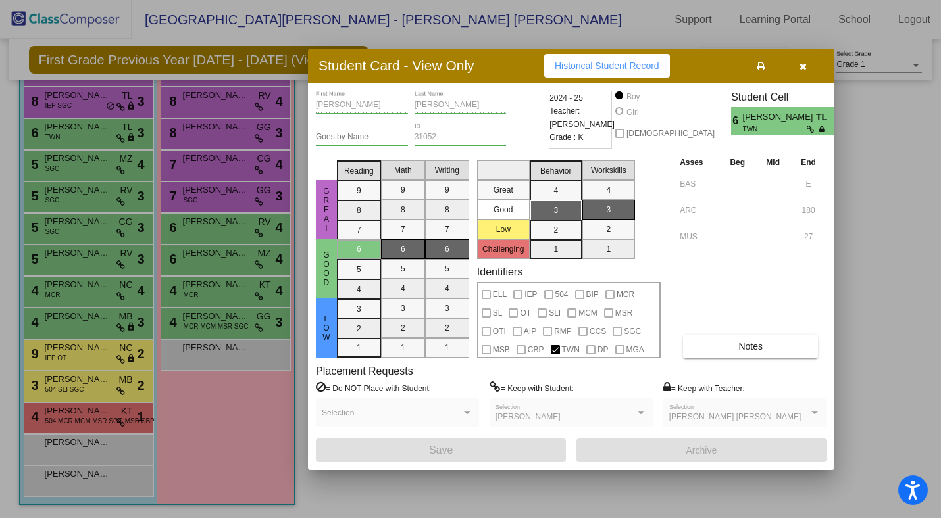
click at [617, 70] on span "Historical Student Record" at bounding box center [607, 66] width 105 height 11
click at [801, 68] on icon "button" at bounding box center [802, 66] width 7 height 9
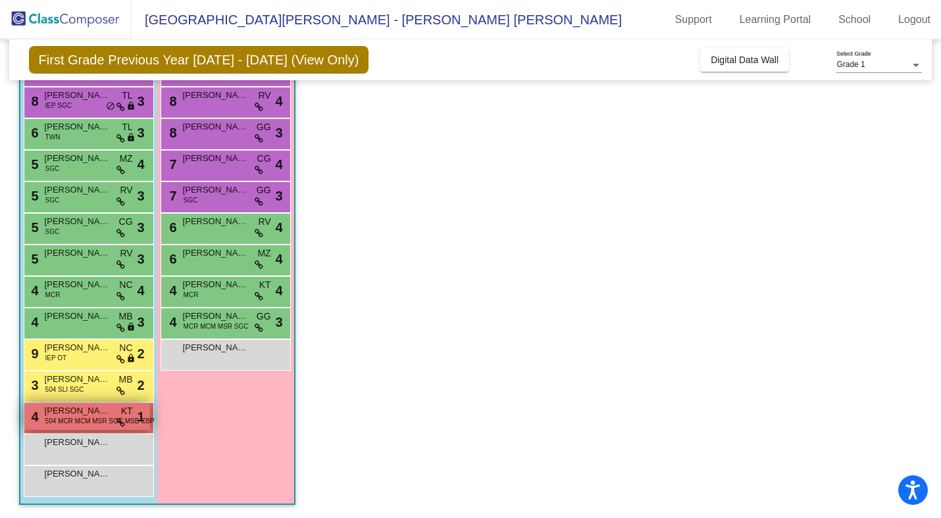
click at [100, 428] on div "4 [PERSON_NAME] 504 MCR MCM MSR SGC MSB CBP KT lock do_not_disturb_alt 1" at bounding box center [87, 416] width 126 height 27
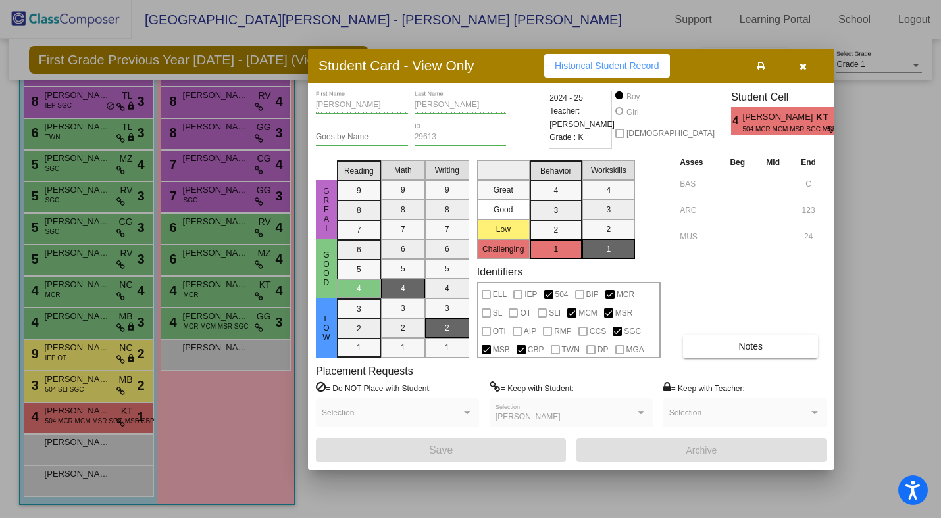
click at [601, 65] on span "Historical Student Record" at bounding box center [607, 66] width 105 height 11
click at [805, 68] on button "button" at bounding box center [803, 66] width 42 height 24
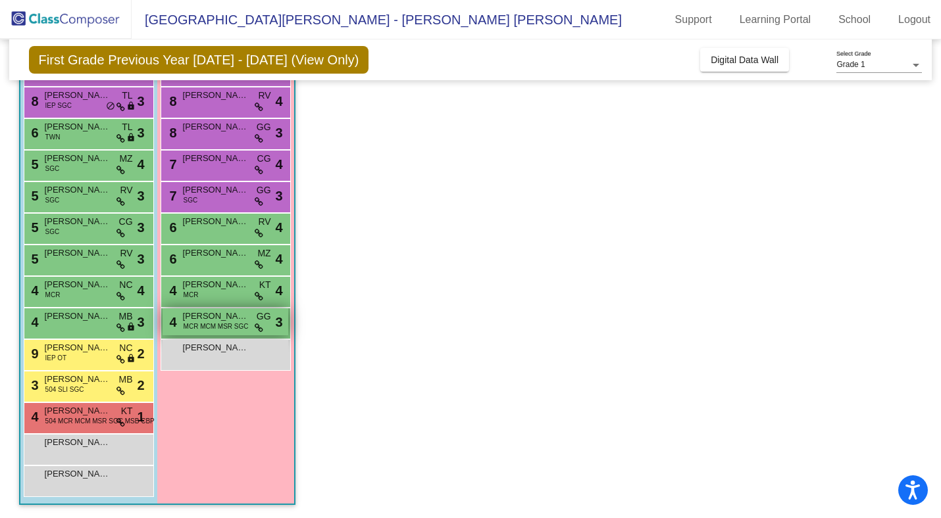
click at [232, 324] on span "MCR MCM MSR SGC" at bounding box center [216, 327] width 65 height 10
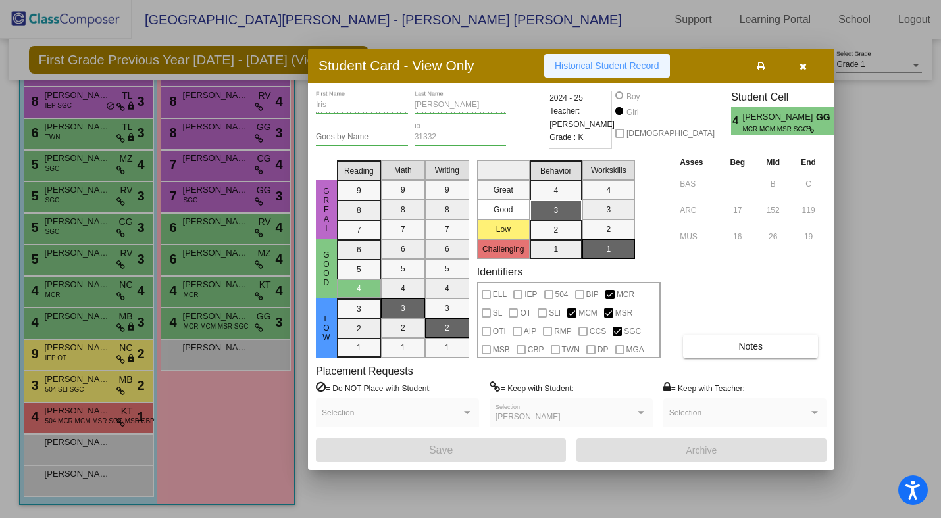
click at [593, 64] on span "Historical Student Record" at bounding box center [607, 66] width 105 height 11
click at [801, 63] on icon "button" at bounding box center [802, 66] width 7 height 9
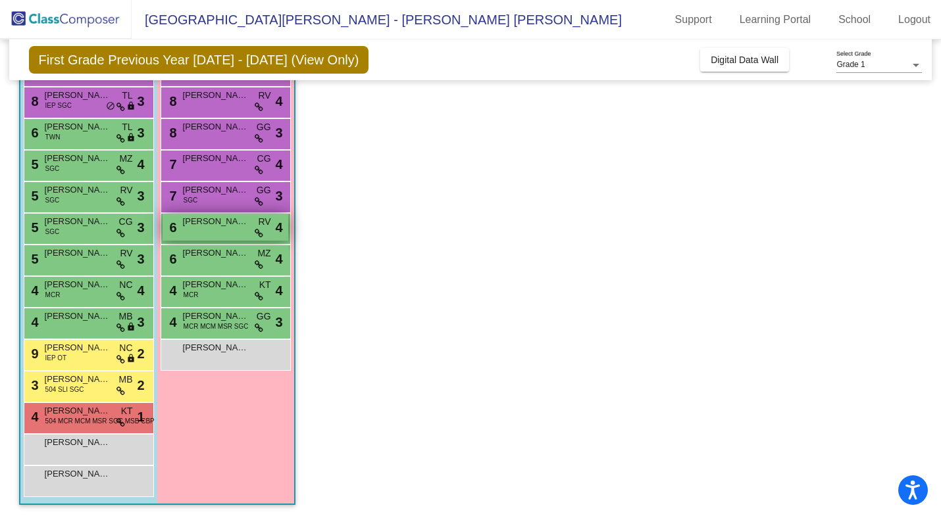
click at [221, 234] on div "6 [PERSON_NAME] RV lock do_not_disturb_alt 4" at bounding box center [225, 227] width 126 height 27
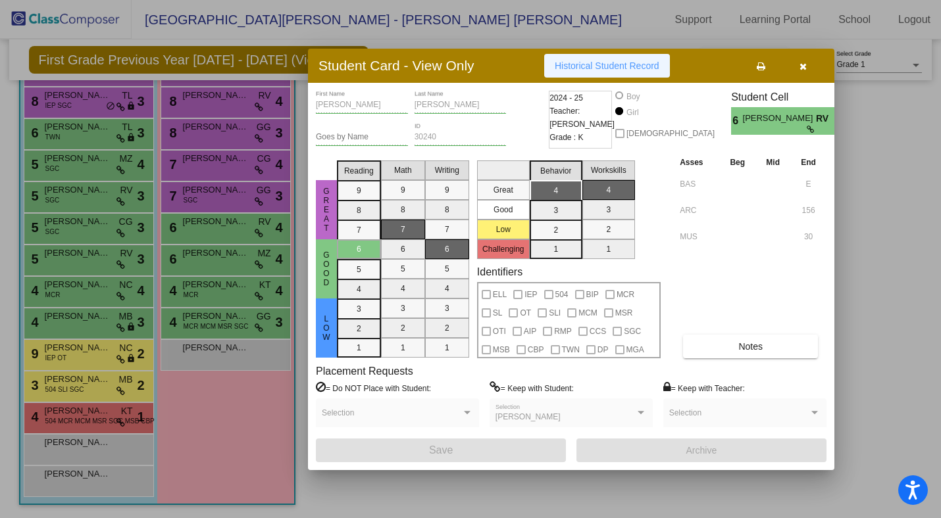
click at [580, 70] on span "Historical Student Record" at bounding box center [607, 66] width 105 height 11
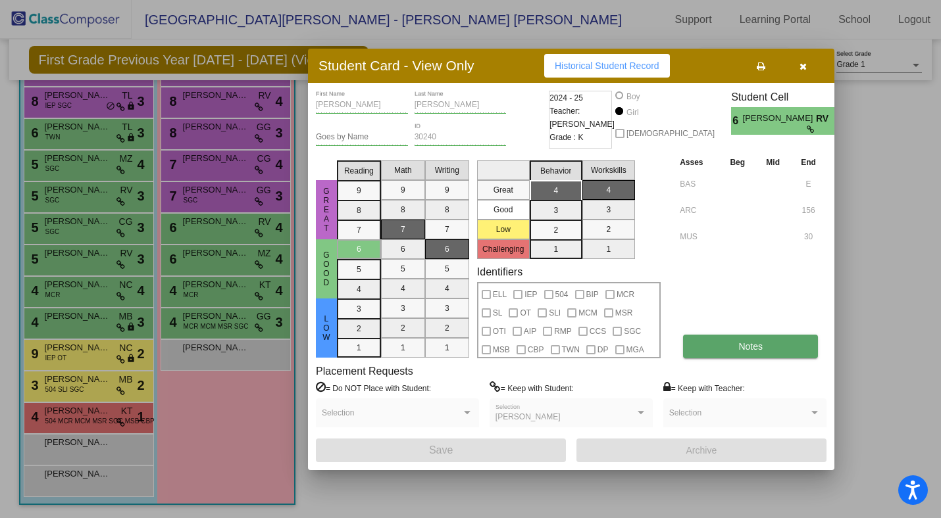
click at [717, 345] on button "Notes" at bounding box center [750, 347] width 135 height 24
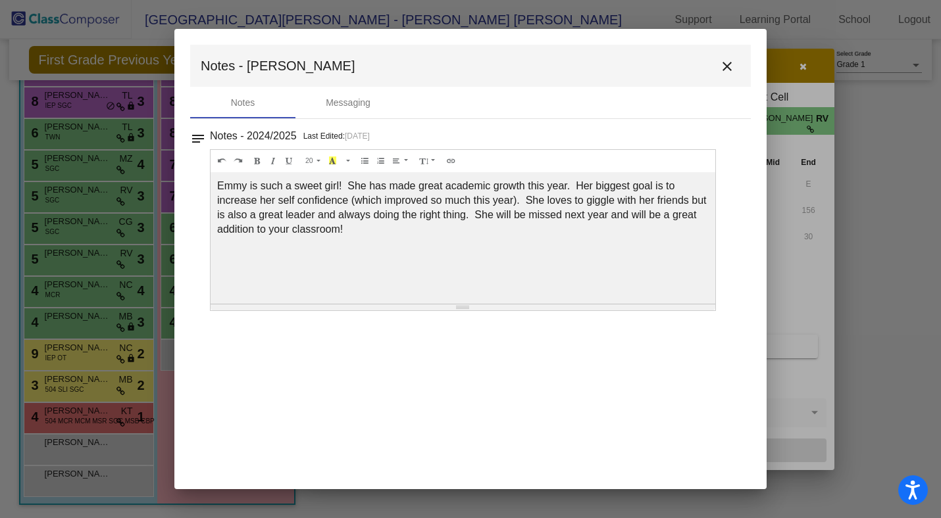
click at [726, 64] on mat-icon "close" at bounding box center [727, 67] width 16 height 16
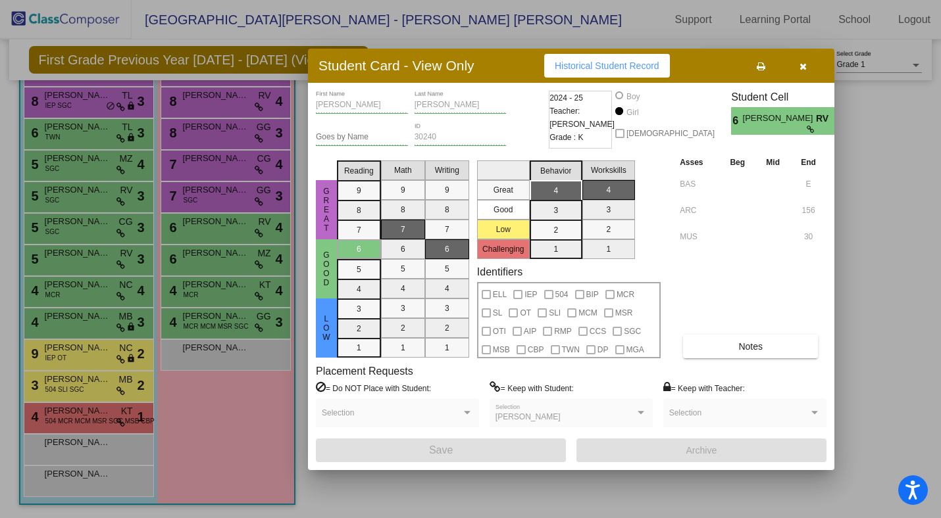
click at [793, 63] on button "button" at bounding box center [803, 66] width 42 height 24
